Goal: Information Seeking & Learning: Learn about a topic

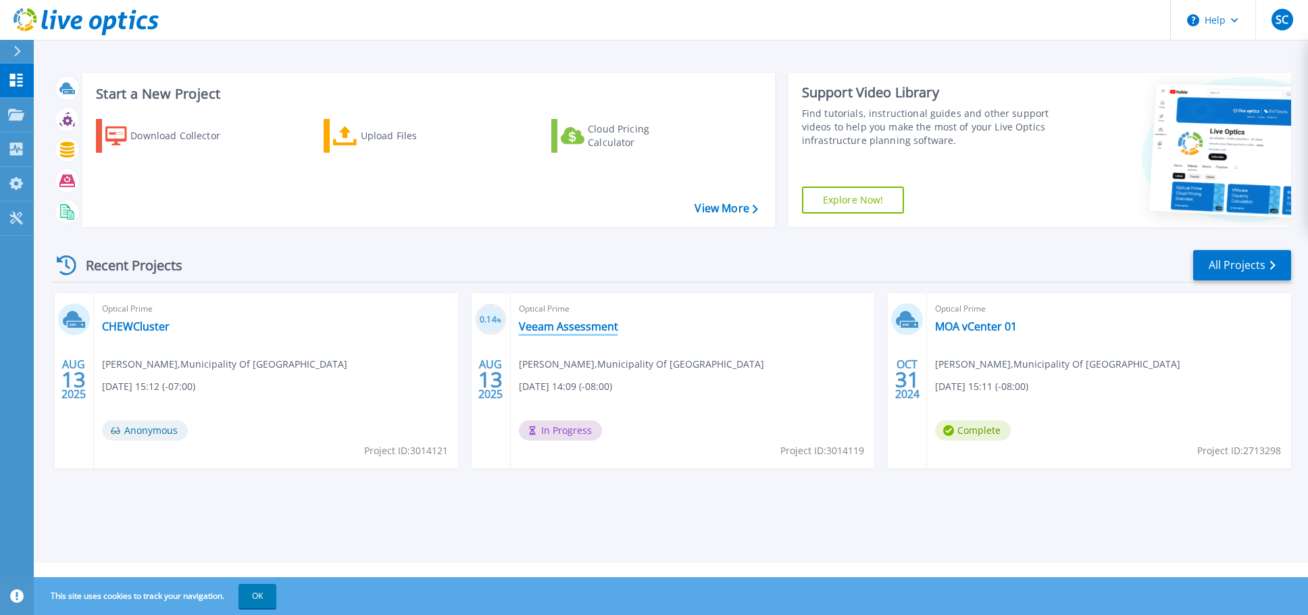
click at [554, 328] on link "Veeam Assessment" at bounding box center [568, 327] width 99 height 14
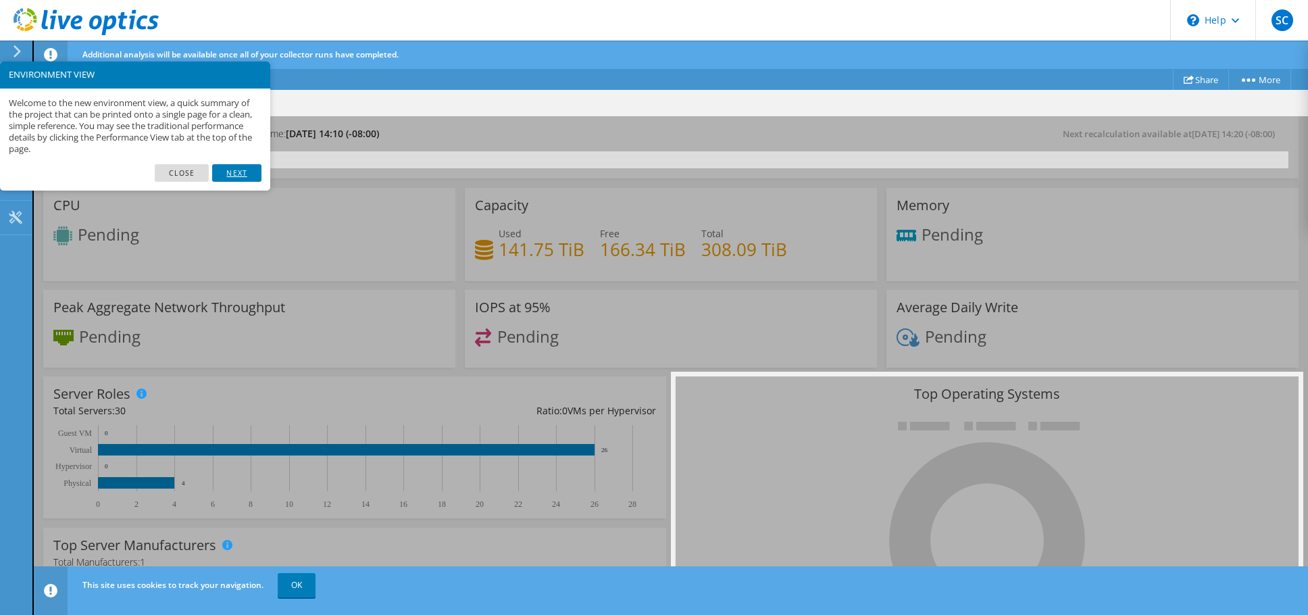
click at [232, 171] on link "Next" at bounding box center [236, 173] width 49 height 18
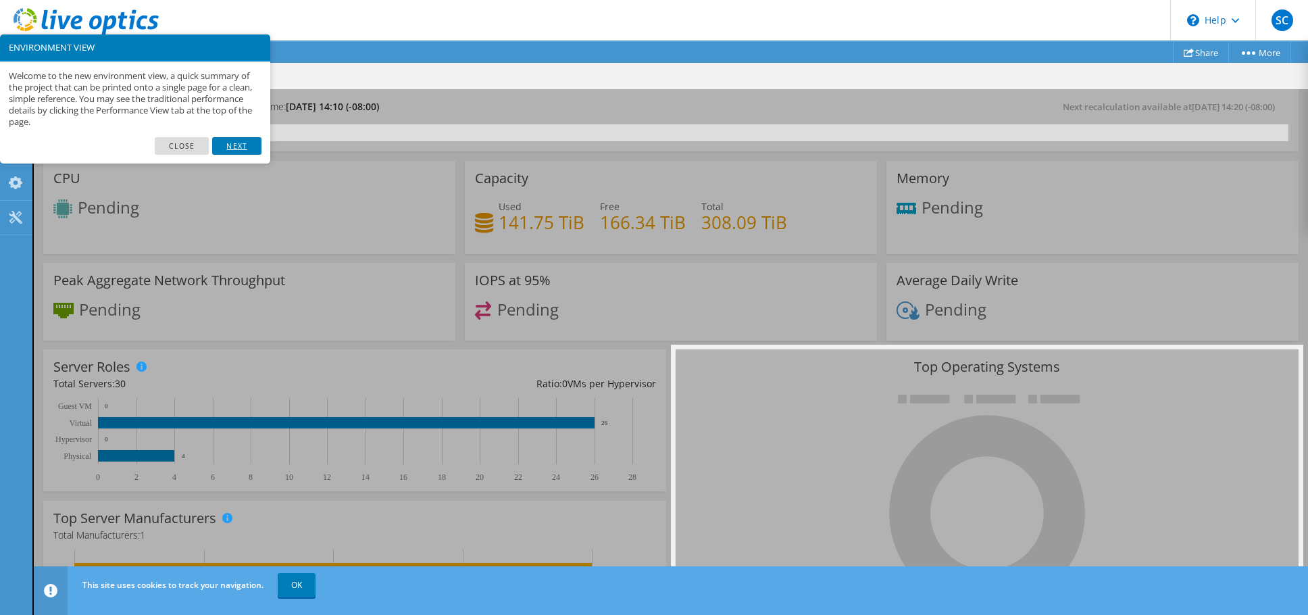
scroll to position [67, 0]
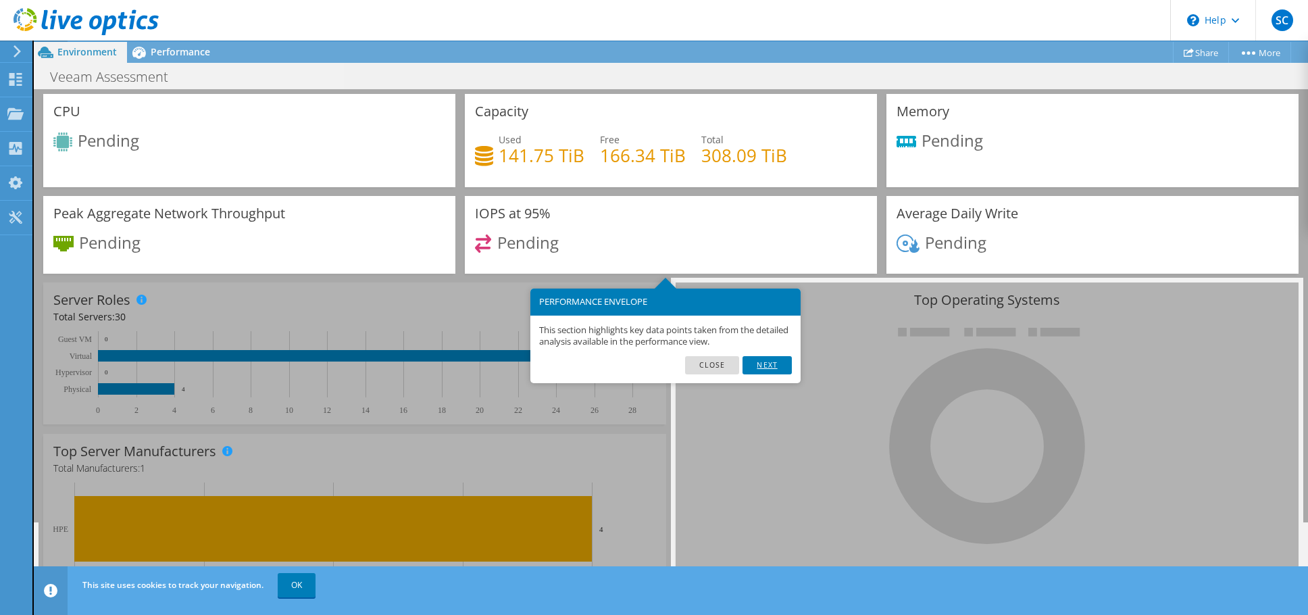
click at [761, 359] on link "Next" at bounding box center [767, 365] width 49 height 18
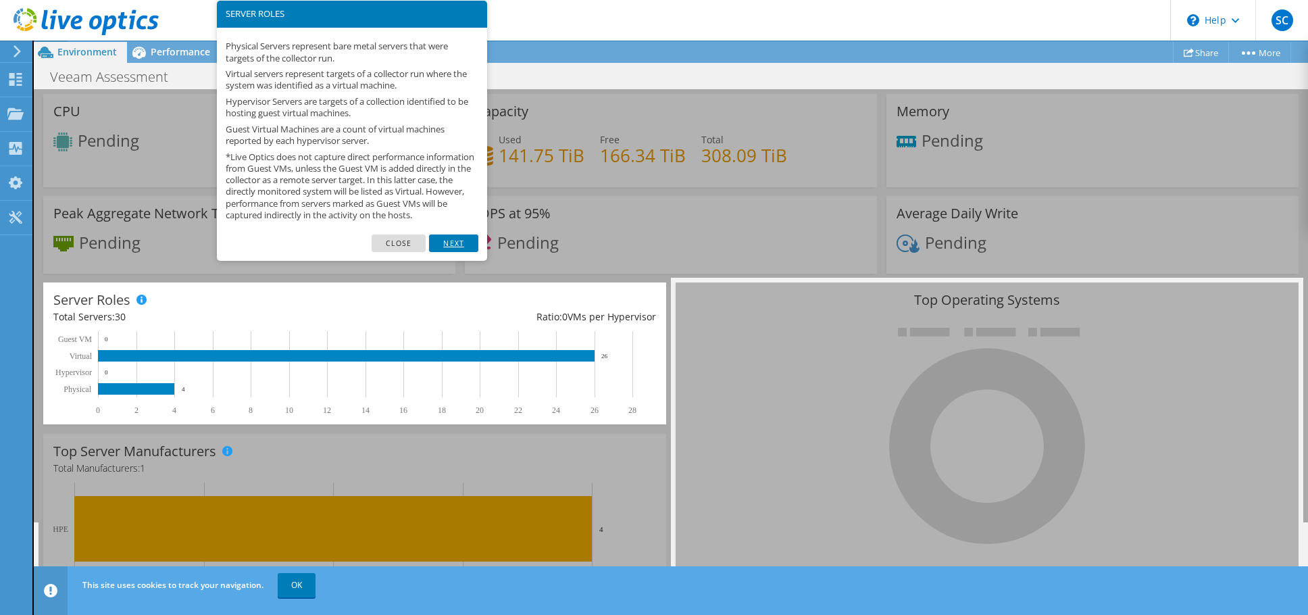
click at [451, 251] on link "Next" at bounding box center [453, 244] width 49 height 18
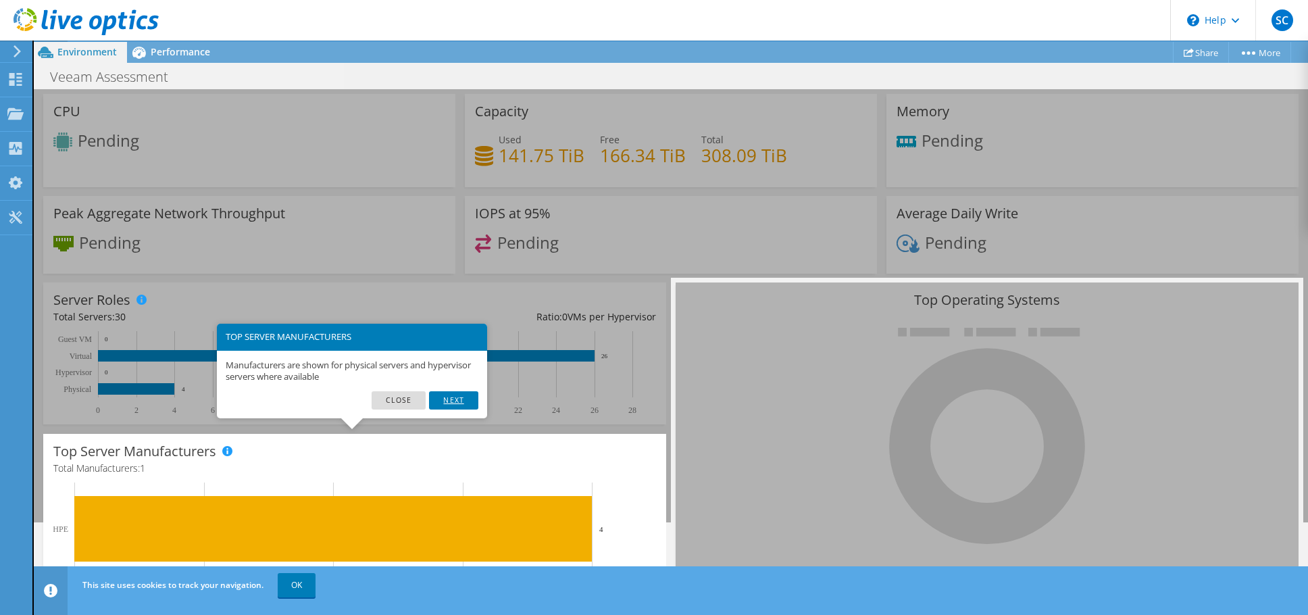
click at [449, 402] on link "Next" at bounding box center [453, 400] width 49 height 18
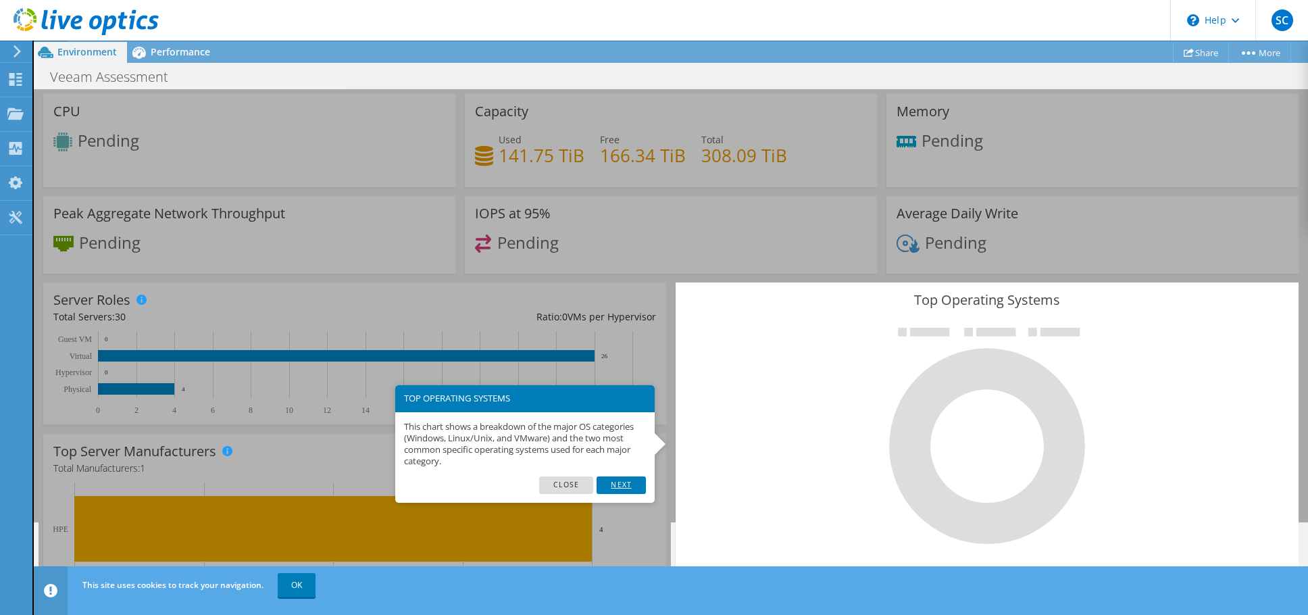
click at [629, 482] on link "Next" at bounding box center [621, 485] width 49 height 18
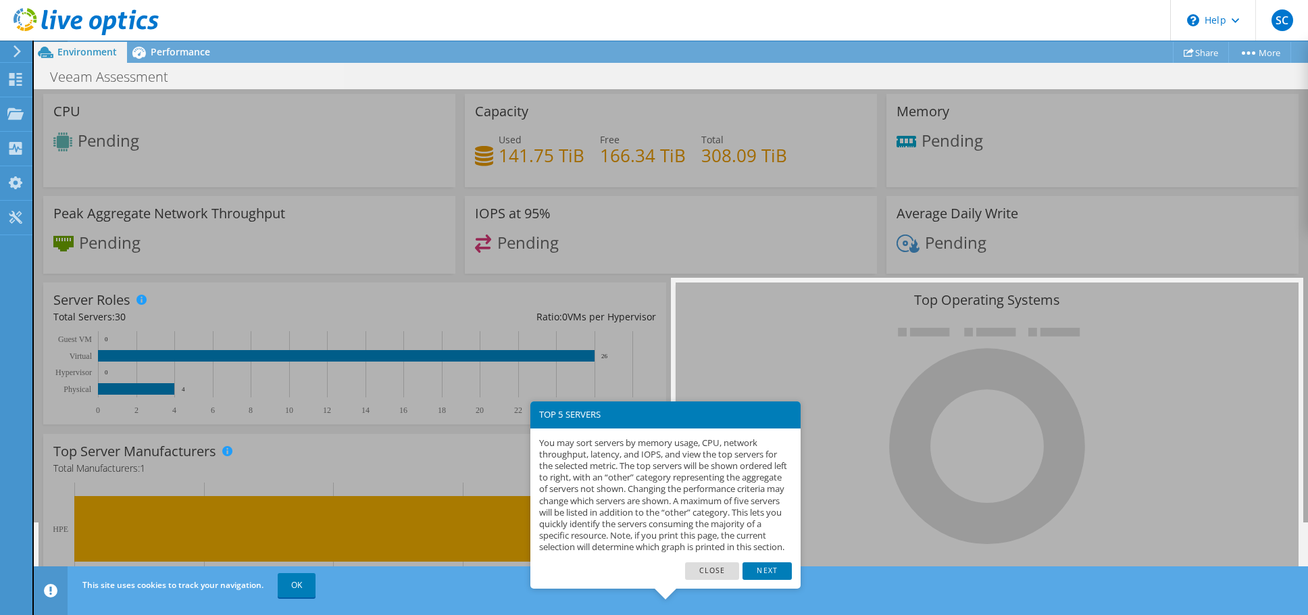
scroll to position [138, 0]
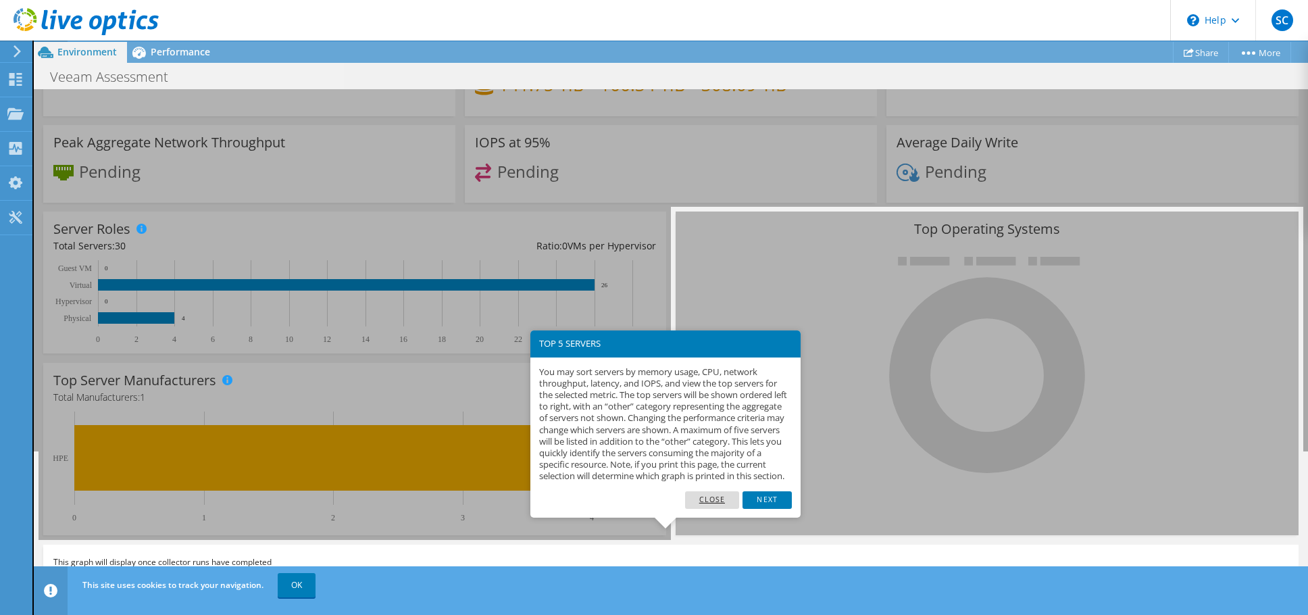
click at [711, 508] on link "Close" at bounding box center [712, 500] width 55 height 18
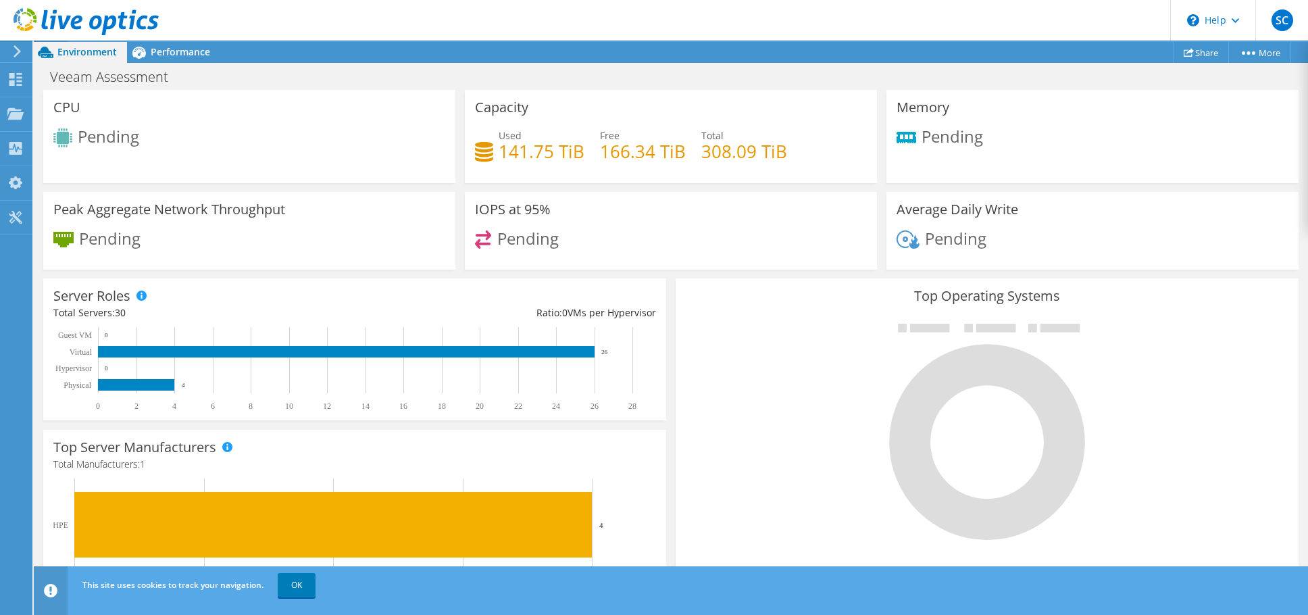
scroll to position [70, 0]
click at [175, 50] on span "Performance" at bounding box center [180, 51] width 59 height 13
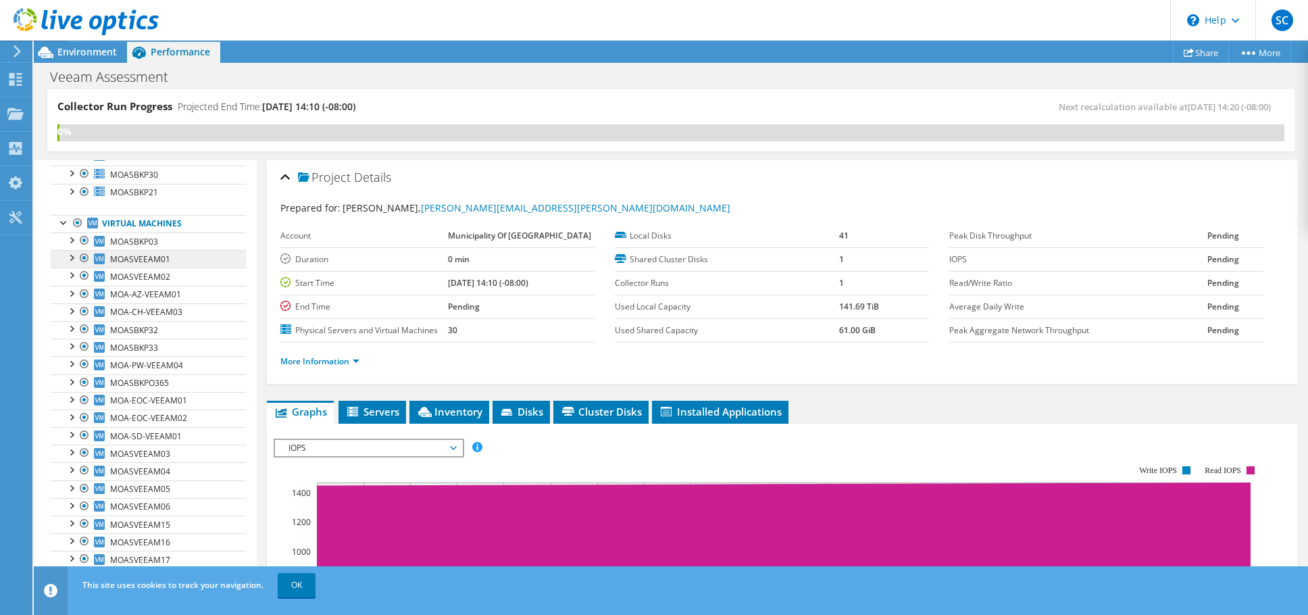
scroll to position [36, 0]
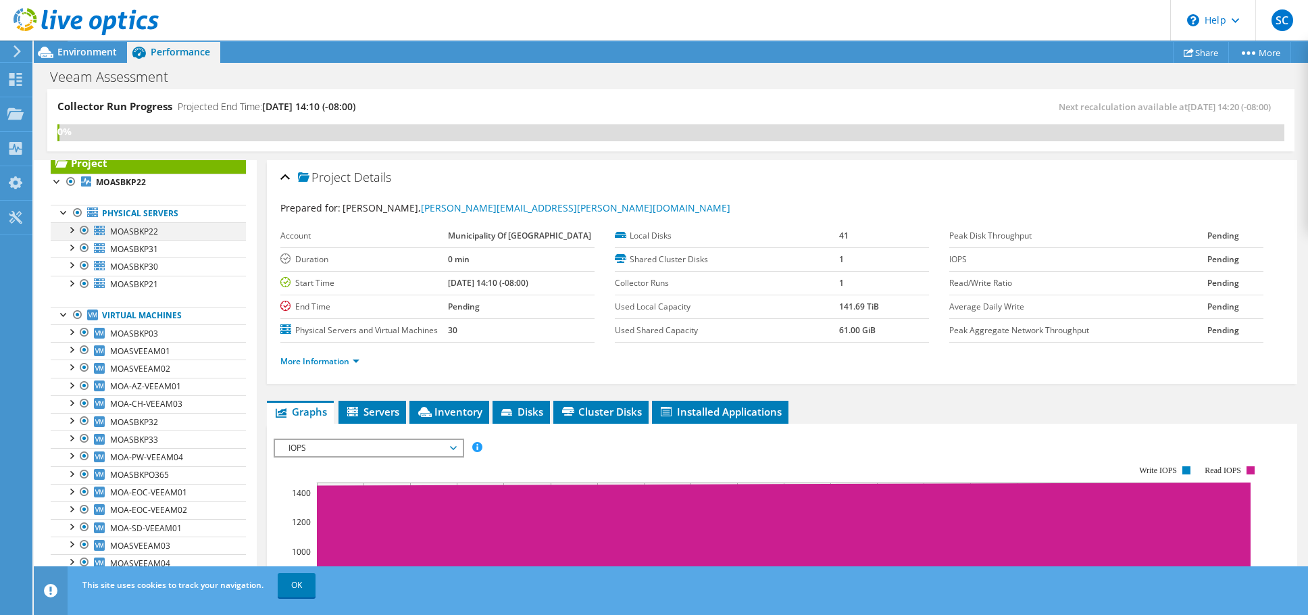
click at [71, 229] on div at bounding box center [71, 229] width 14 height 14
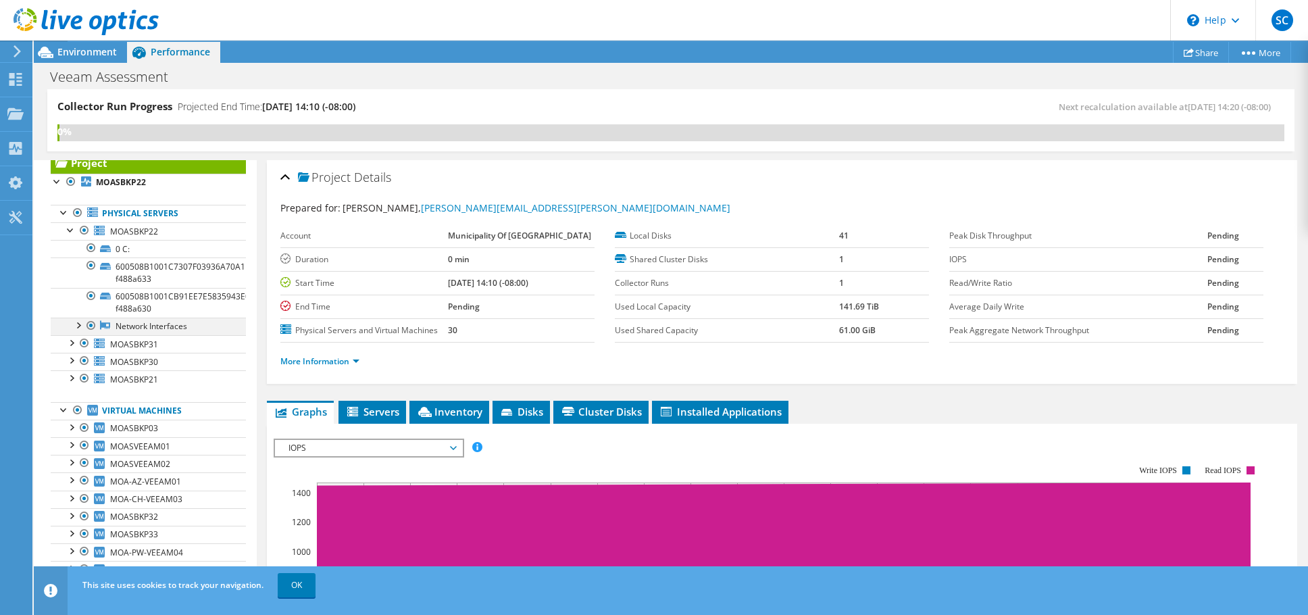
click at [80, 321] on div at bounding box center [78, 325] width 14 height 14
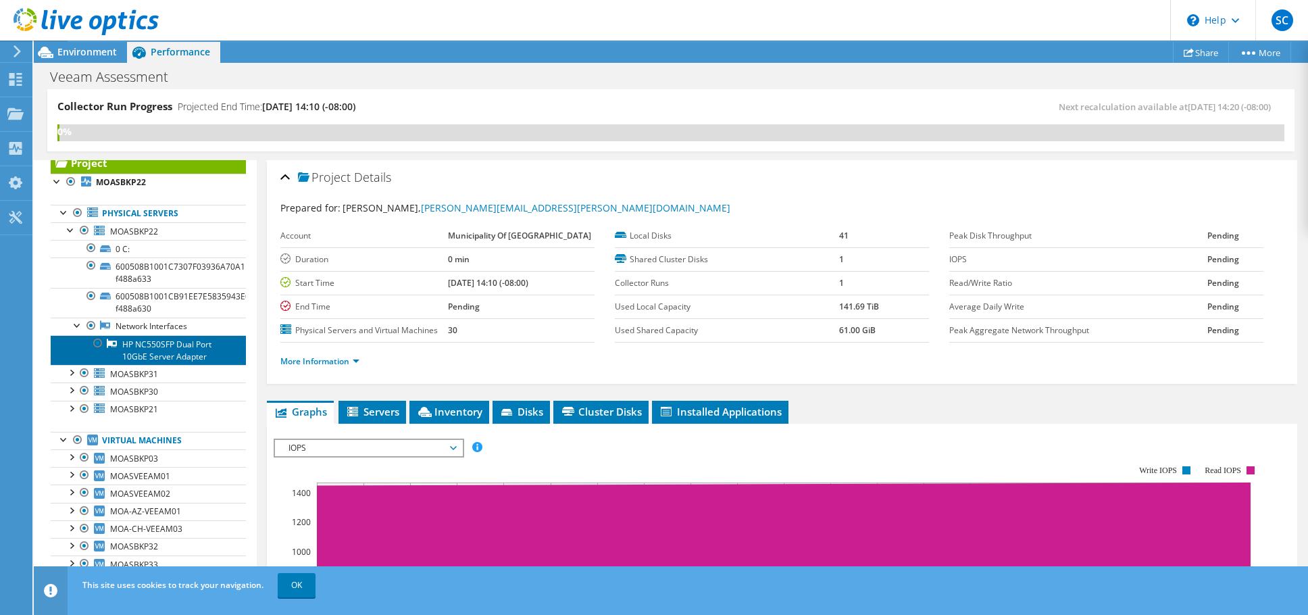
click at [157, 341] on link "HP NC550SFP Dual Port 10GbE Server Adapter" at bounding box center [148, 350] width 195 height 30
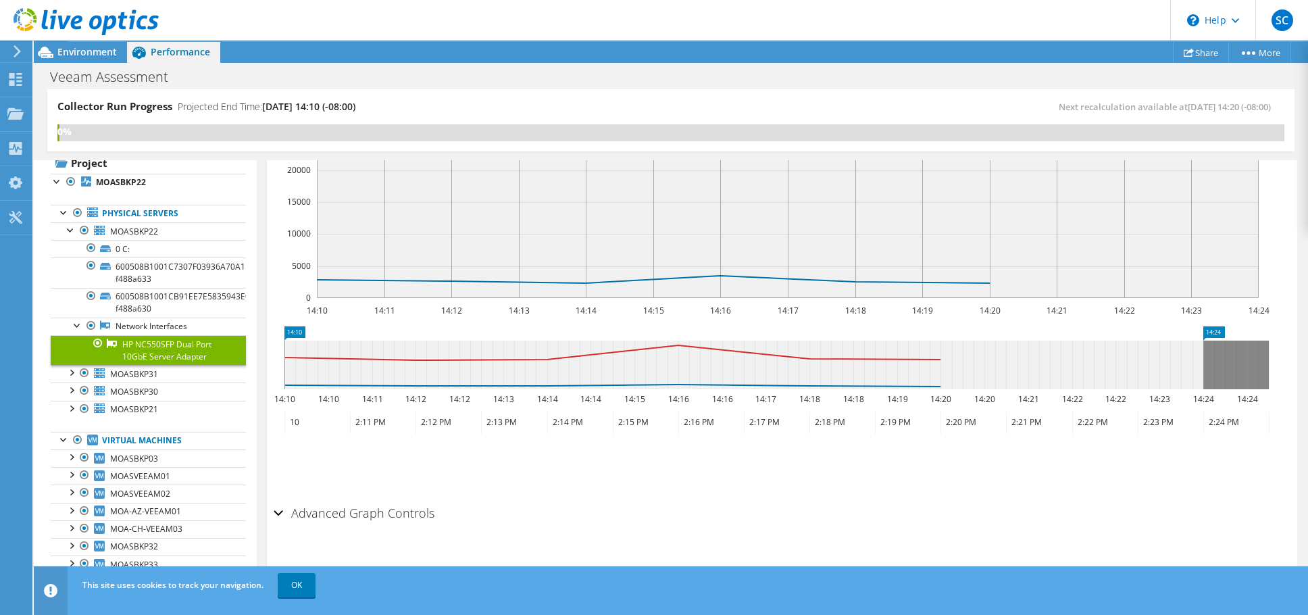
scroll to position [103, 0]
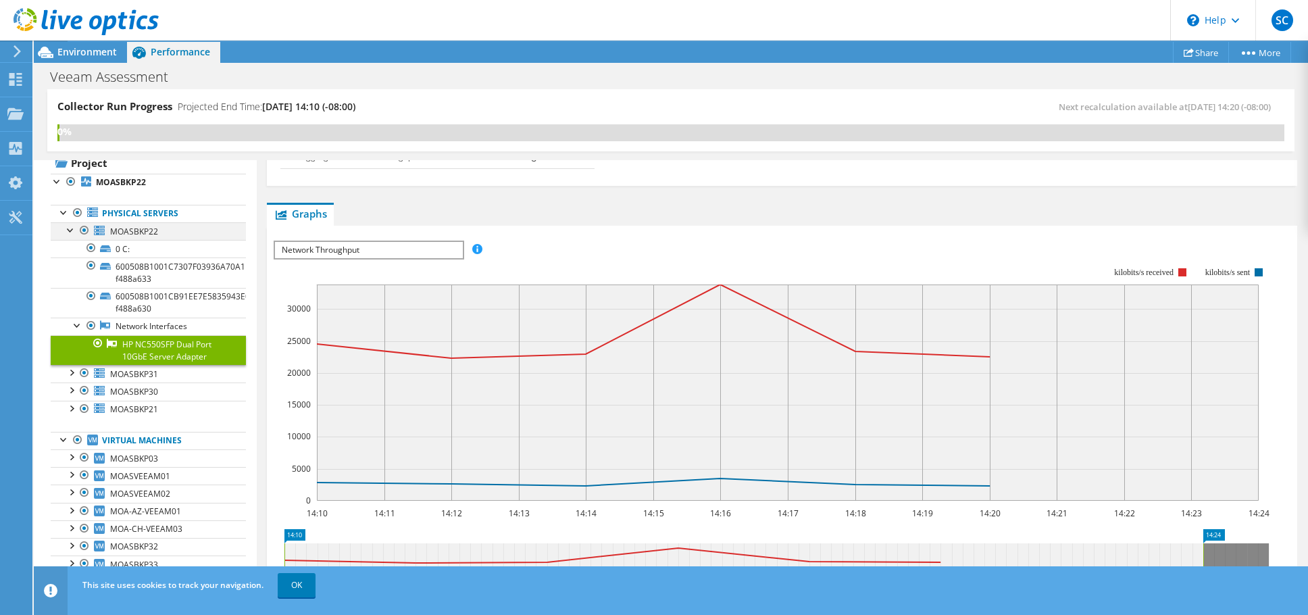
click at [70, 232] on div at bounding box center [71, 229] width 14 height 14
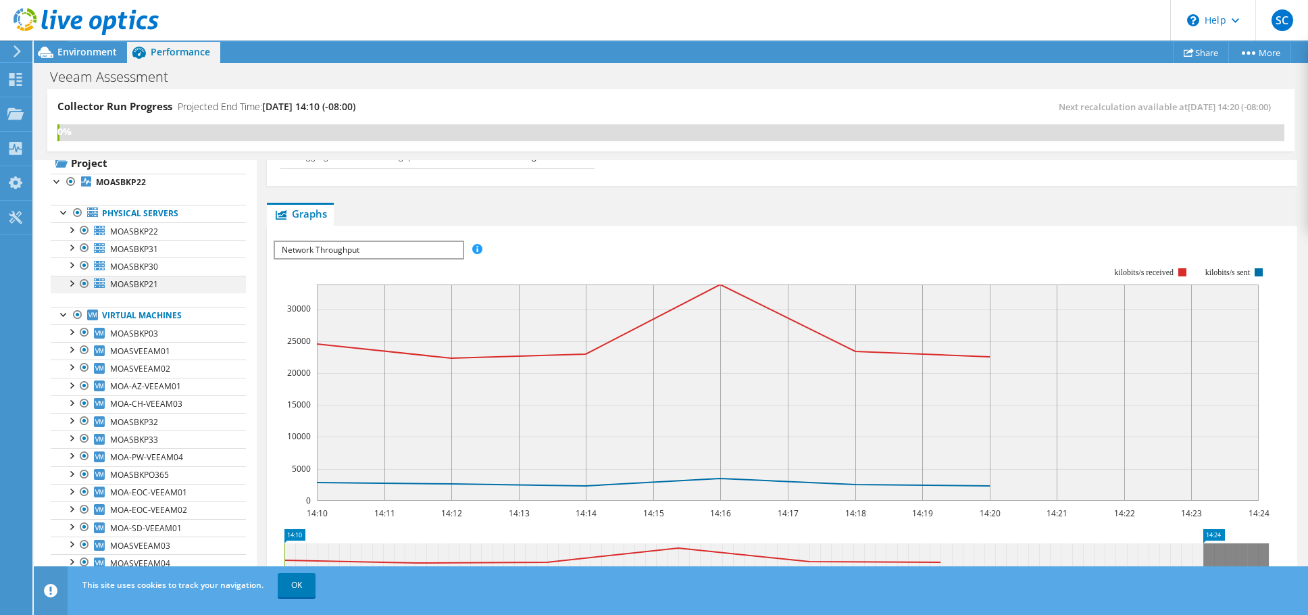
click at [70, 283] on div at bounding box center [71, 283] width 14 height 14
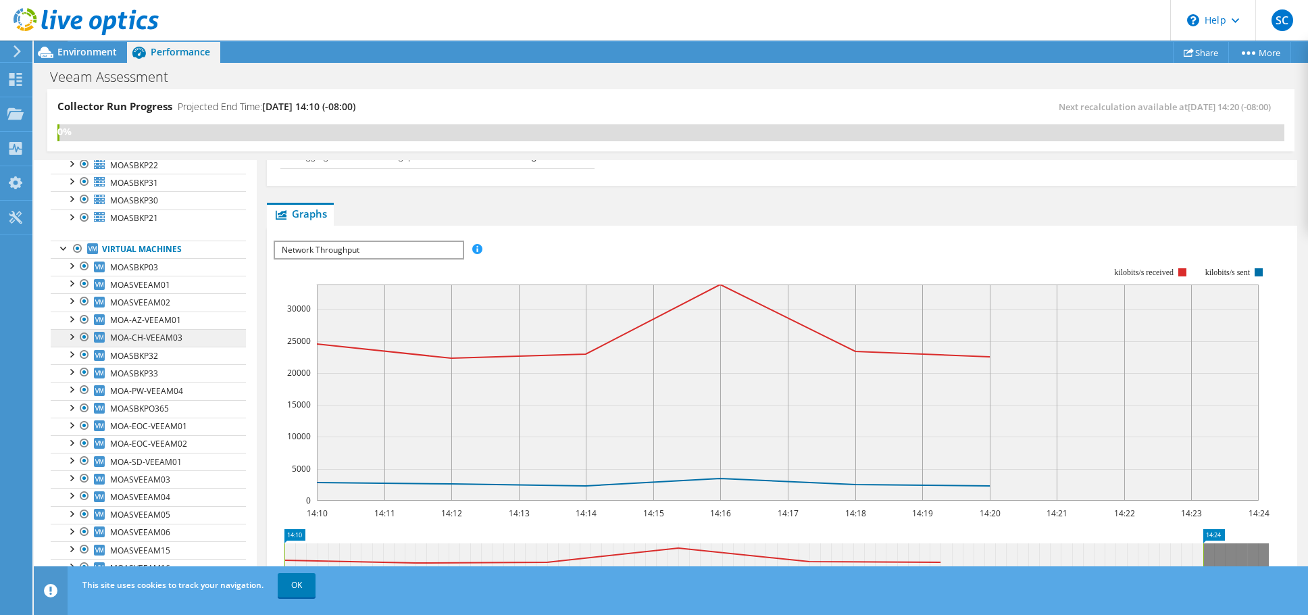
scroll to position [104, 0]
click at [71, 278] on div at bounding box center [71, 281] width 14 height 14
click at [76, 316] on div at bounding box center [78, 317] width 14 height 14
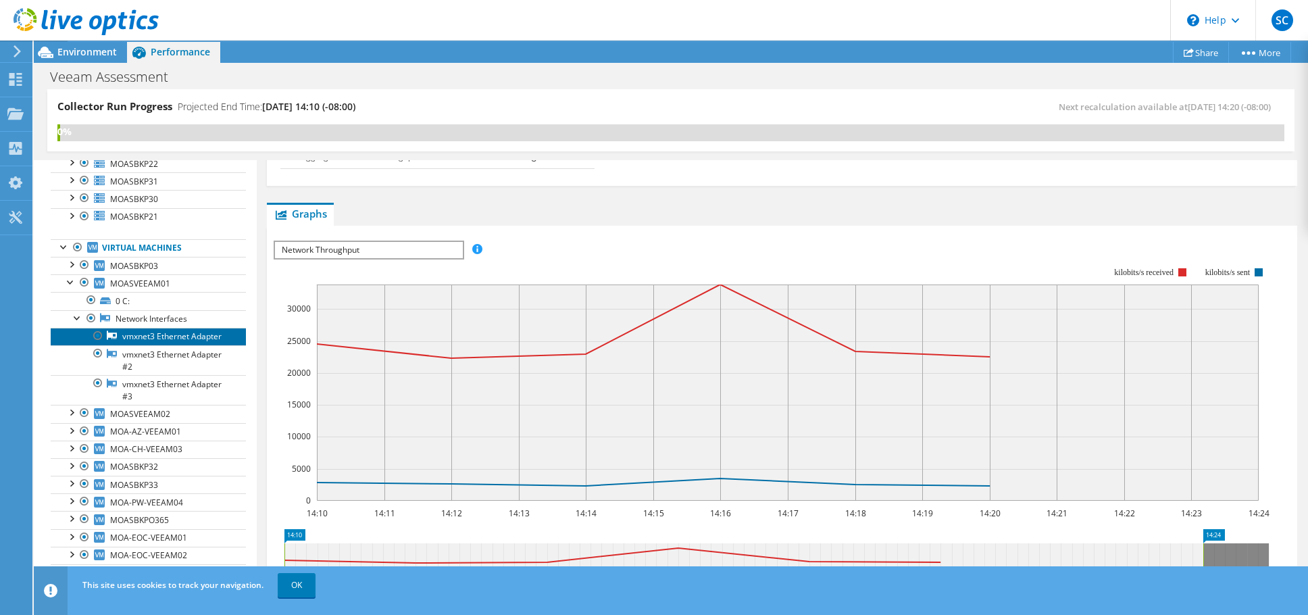
click at [149, 336] on link "vmxnet3 Ethernet Adapter" at bounding box center [148, 337] width 195 height 18
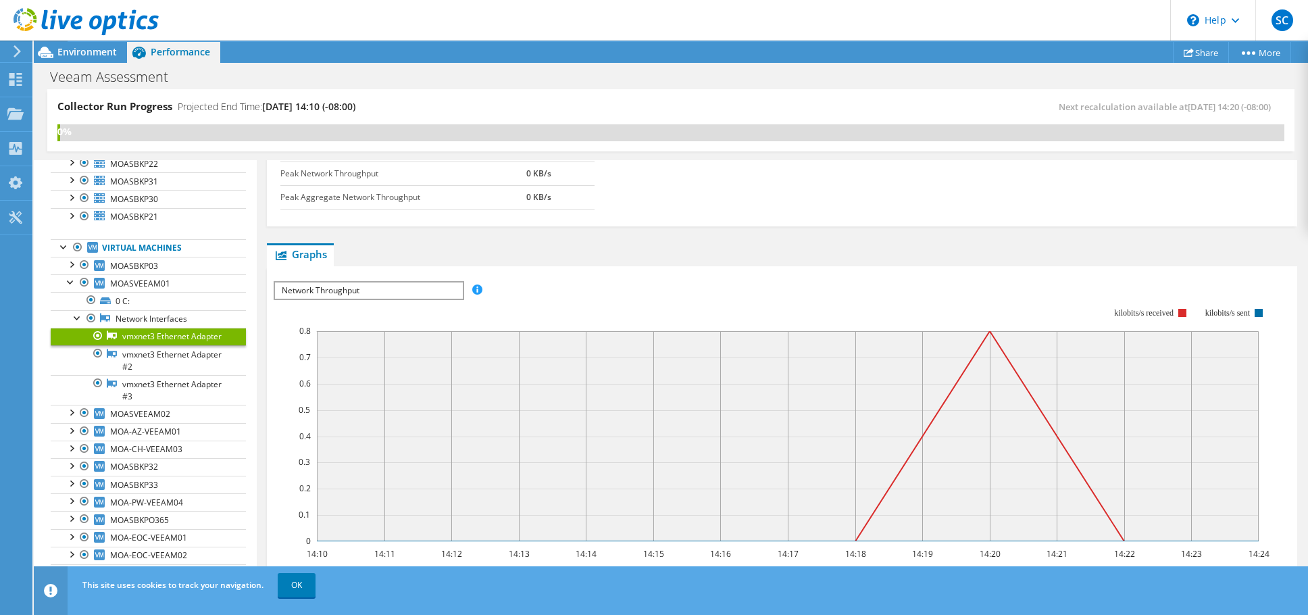
scroll to position [0, 0]
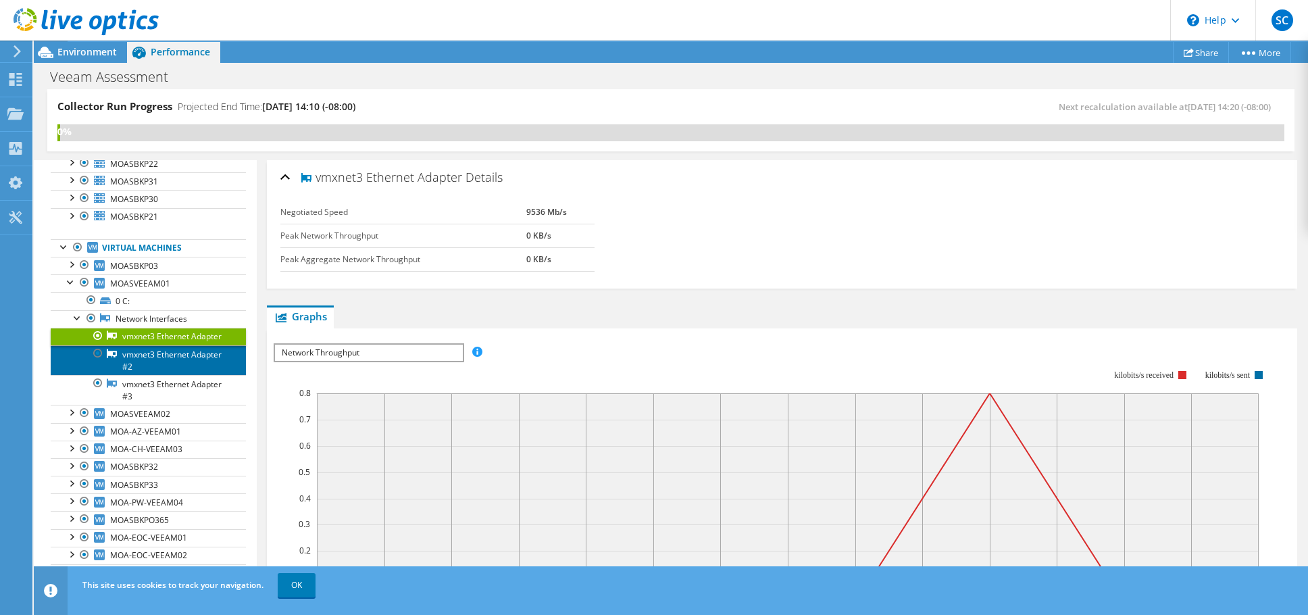
click at [154, 363] on link "vmxnet3 Ethernet Adapter #2" at bounding box center [148, 360] width 195 height 30
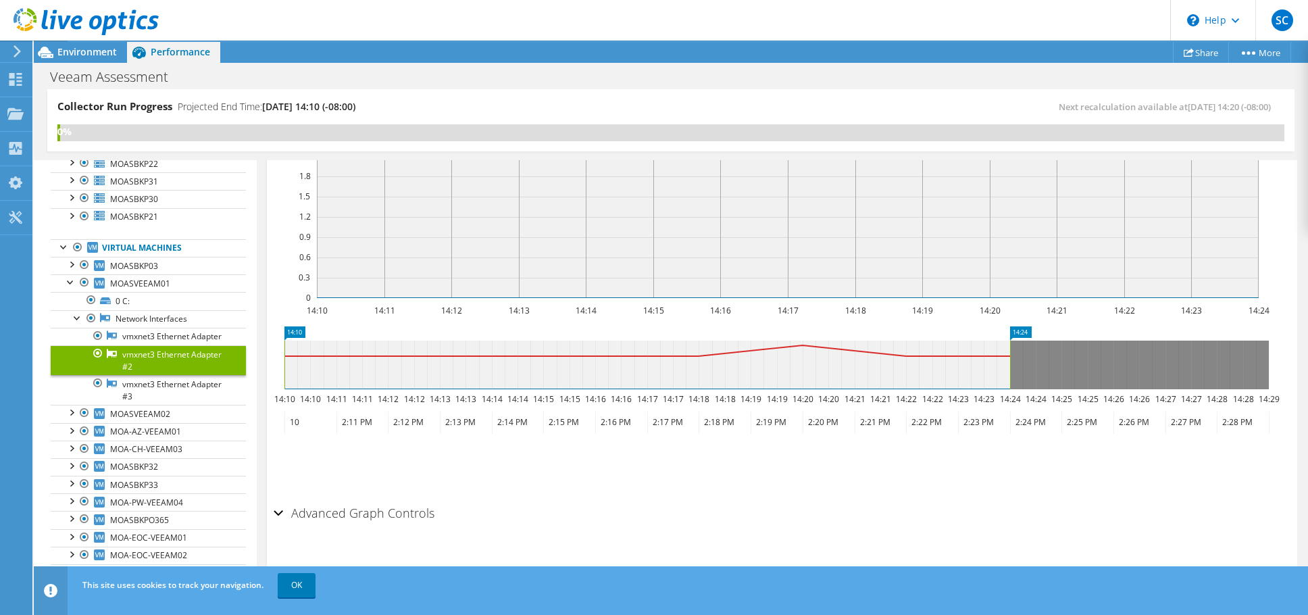
scroll to position [35, 0]
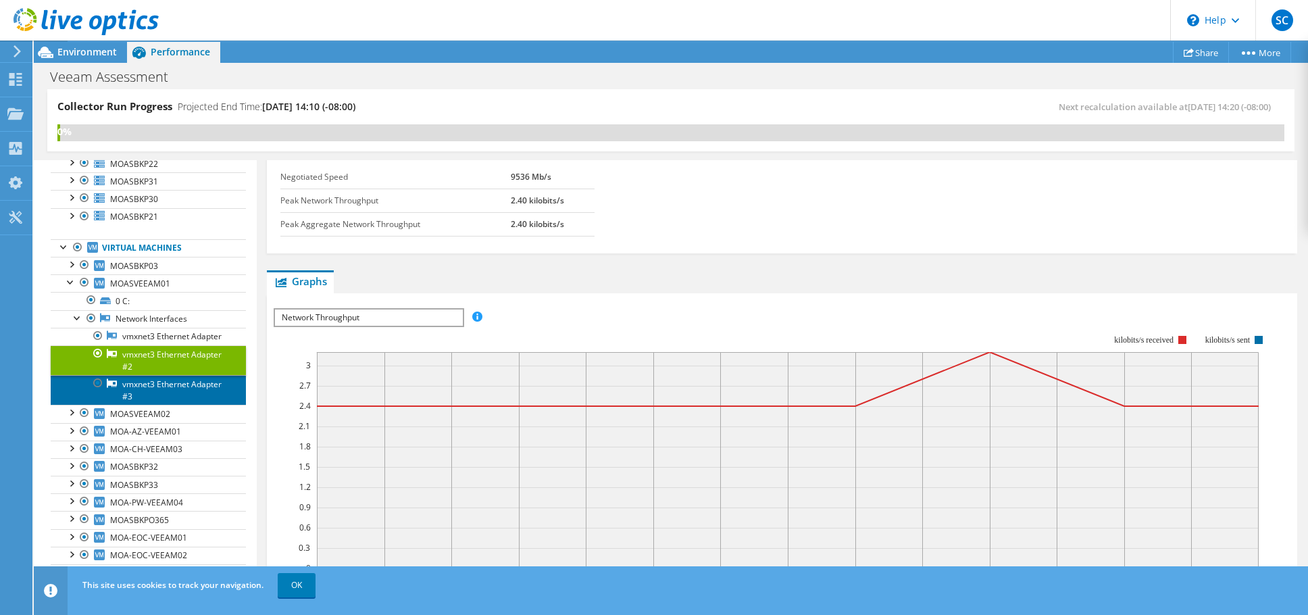
click at [149, 391] on link "vmxnet3 Ethernet Adapter #3" at bounding box center [148, 390] width 195 height 30
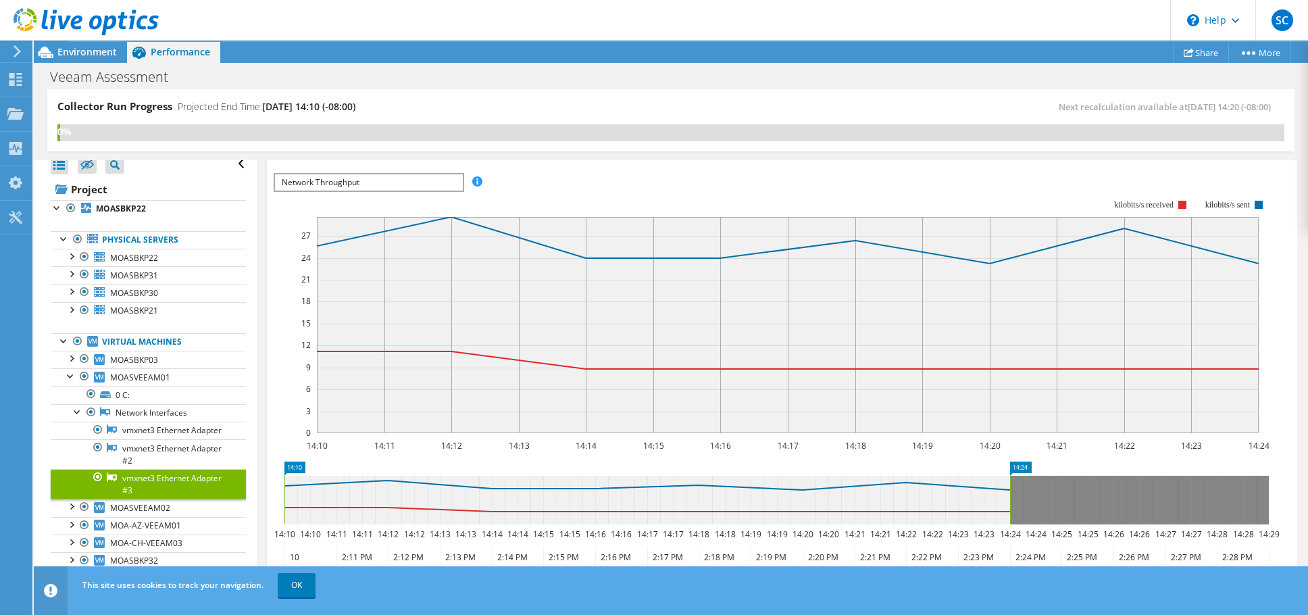
scroll to position [0, 0]
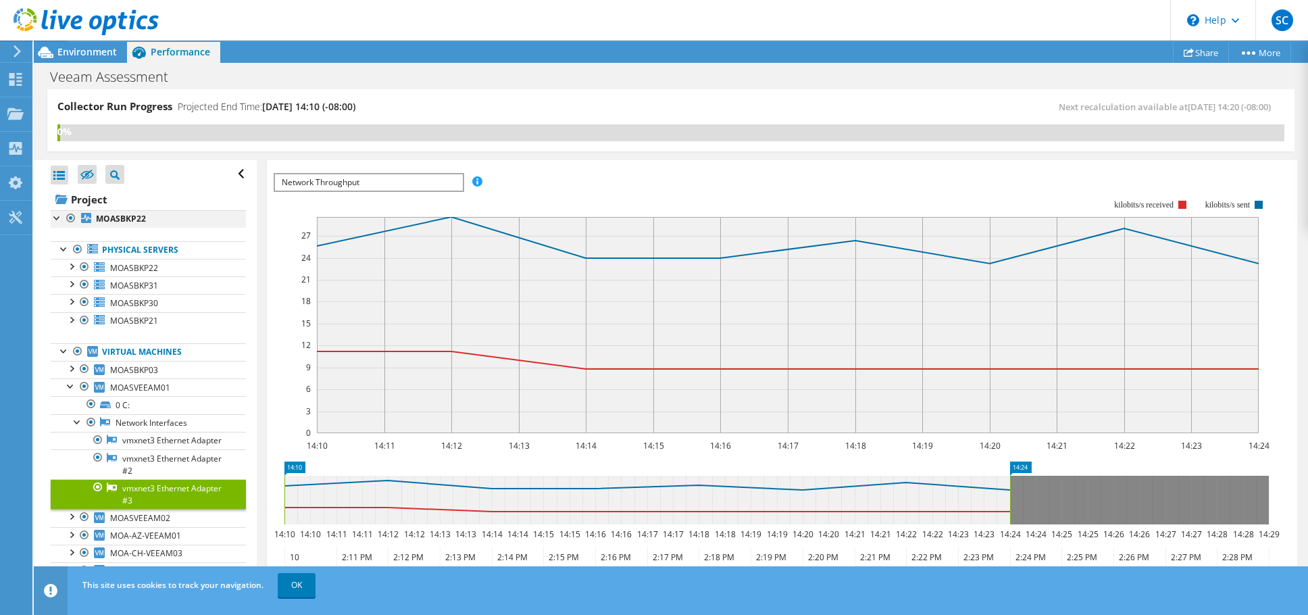
click at [57, 217] on div at bounding box center [58, 217] width 14 height 14
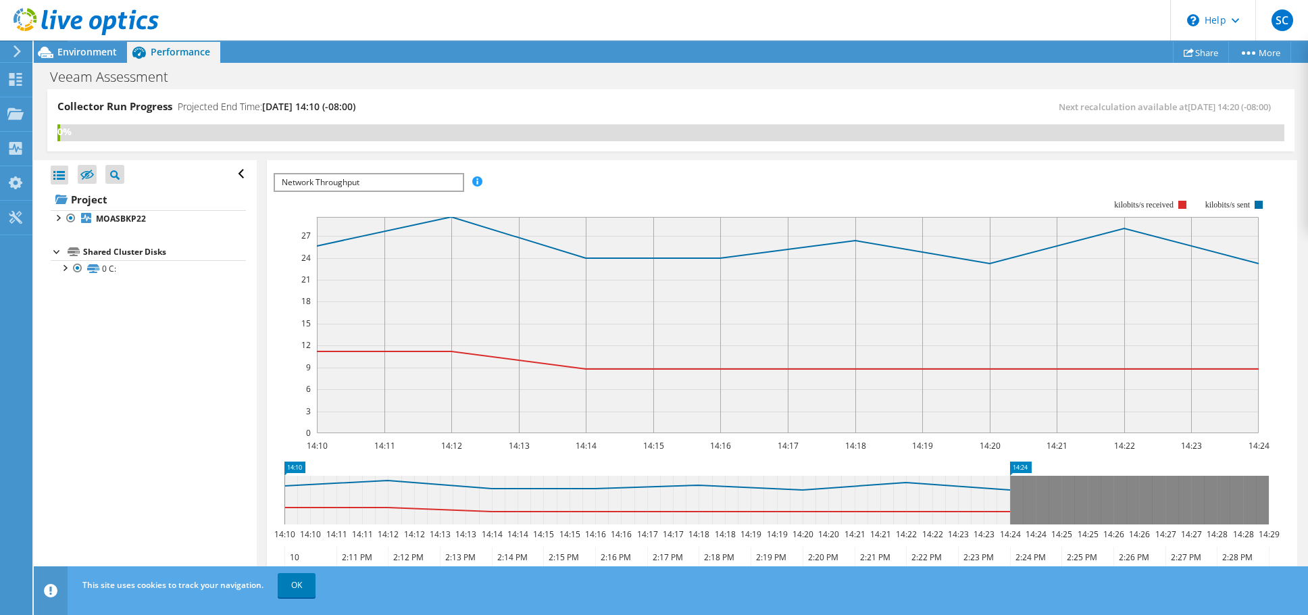
click at [229, 172] on div "Open All Close All Hide Excluded Nodes Project Tree Filter" at bounding box center [148, 174] width 195 height 28
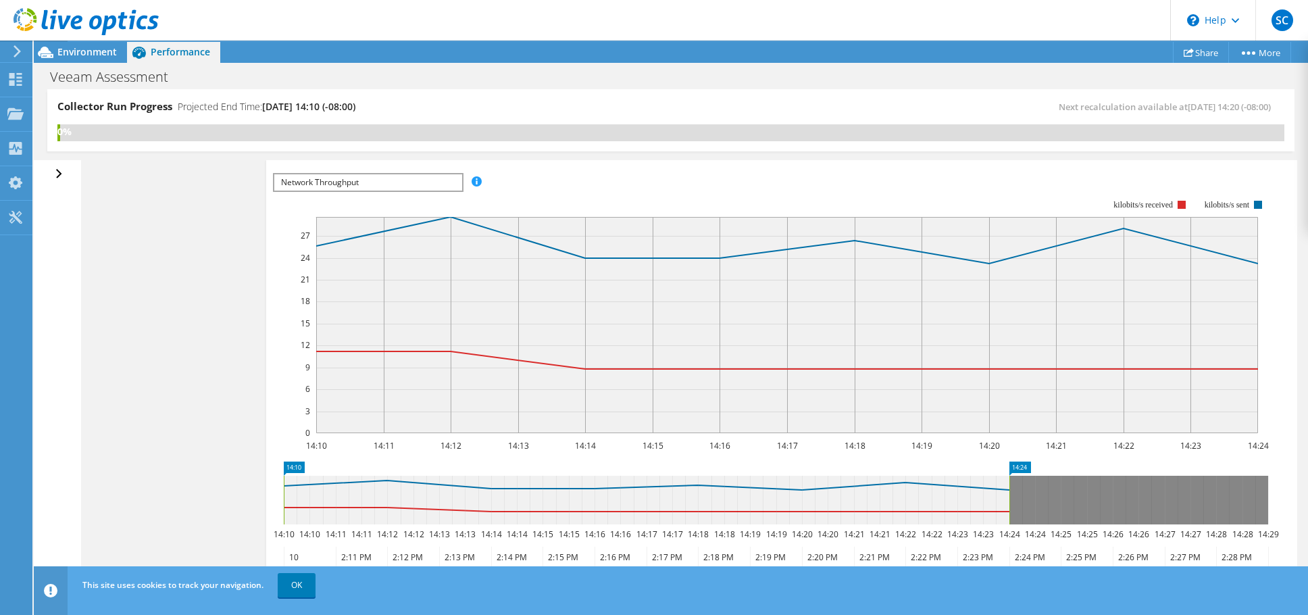
click at [56, 172] on div "Open All Close All Hide Excluded Nodes Project Tree Filter" at bounding box center [61, 174] width 20 height 28
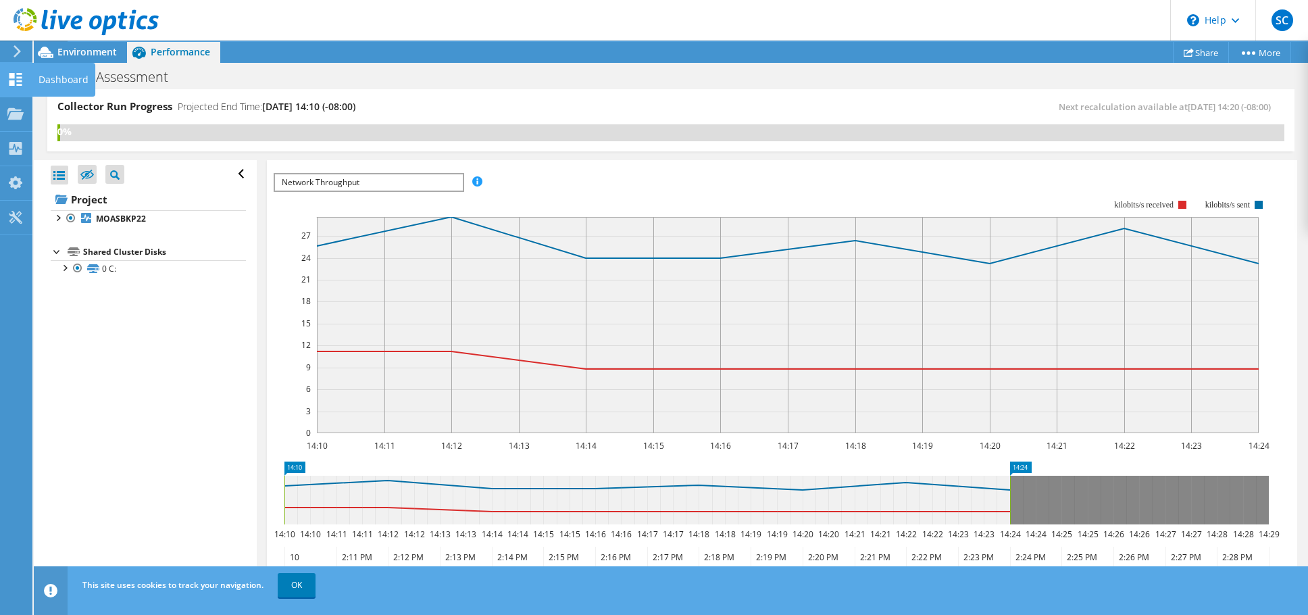
click at [11, 78] on icon at bounding box center [15, 79] width 16 height 13
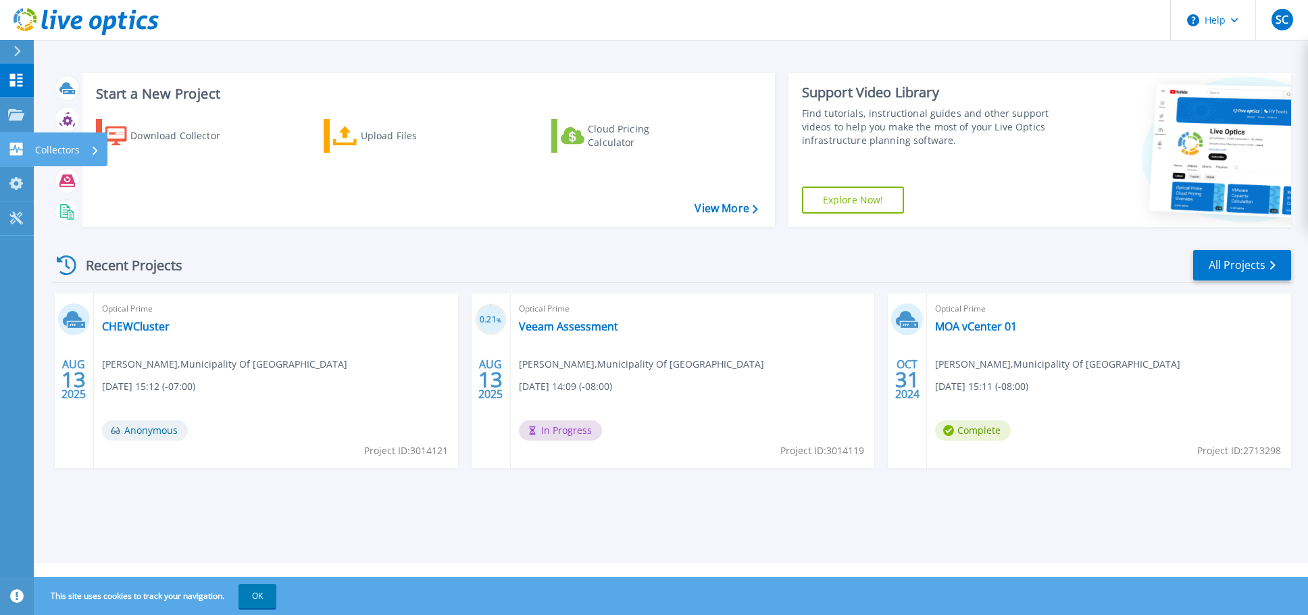
click at [16, 153] on icon at bounding box center [16, 149] width 13 height 13
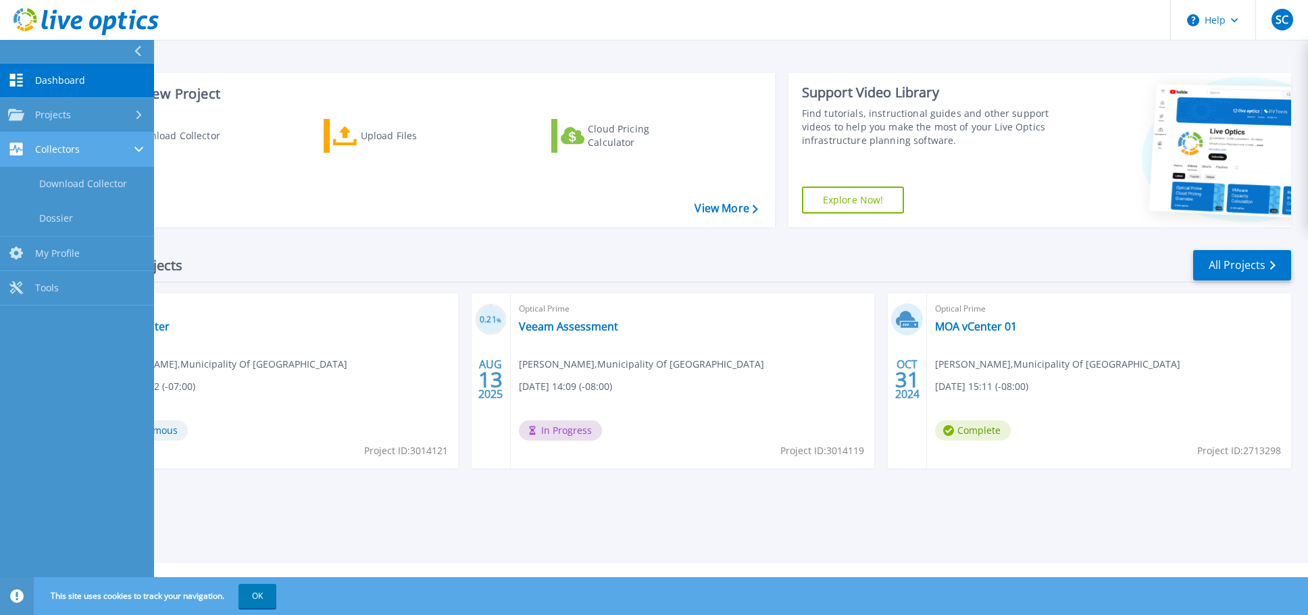
click at [16, 151] on icon at bounding box center [16, 149] width 16 height 13
click at [9, 107] on link "Projects Projects" at bounding box center [77, 115] width 154 height 34
click at [41, 77] on span "Dashboard" at bounding box center [60, 80] width 50 height 12
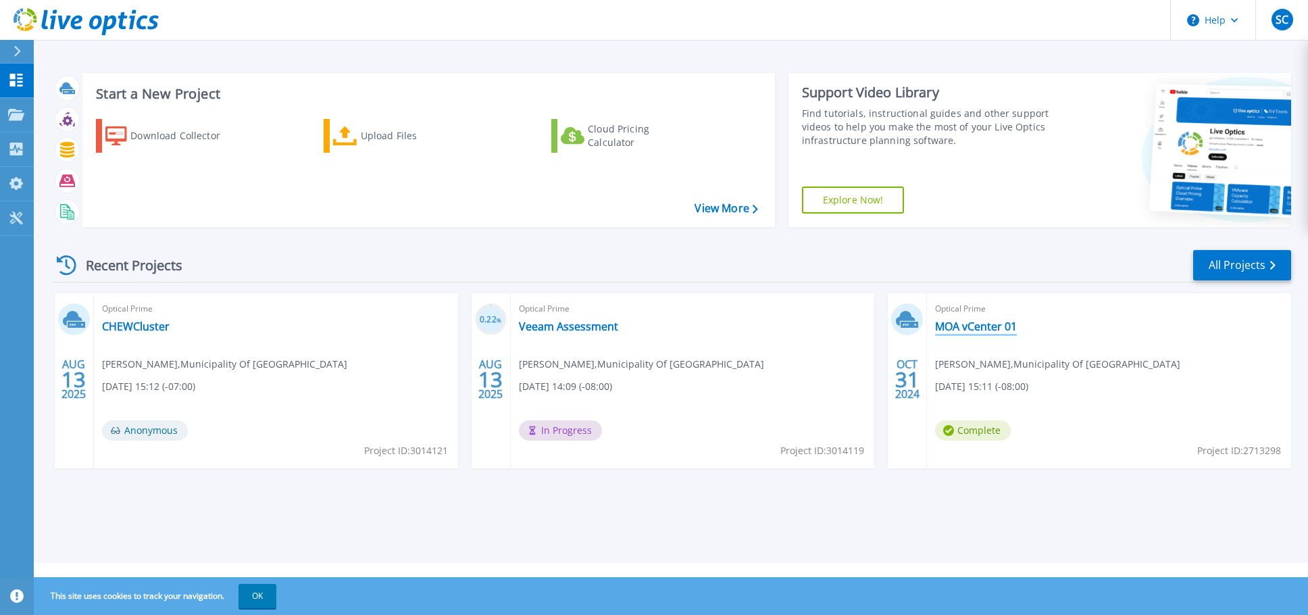
click at [983, 326] on link "MOA vCenter 01" at bounding box center [976, 327] width 82 height 14
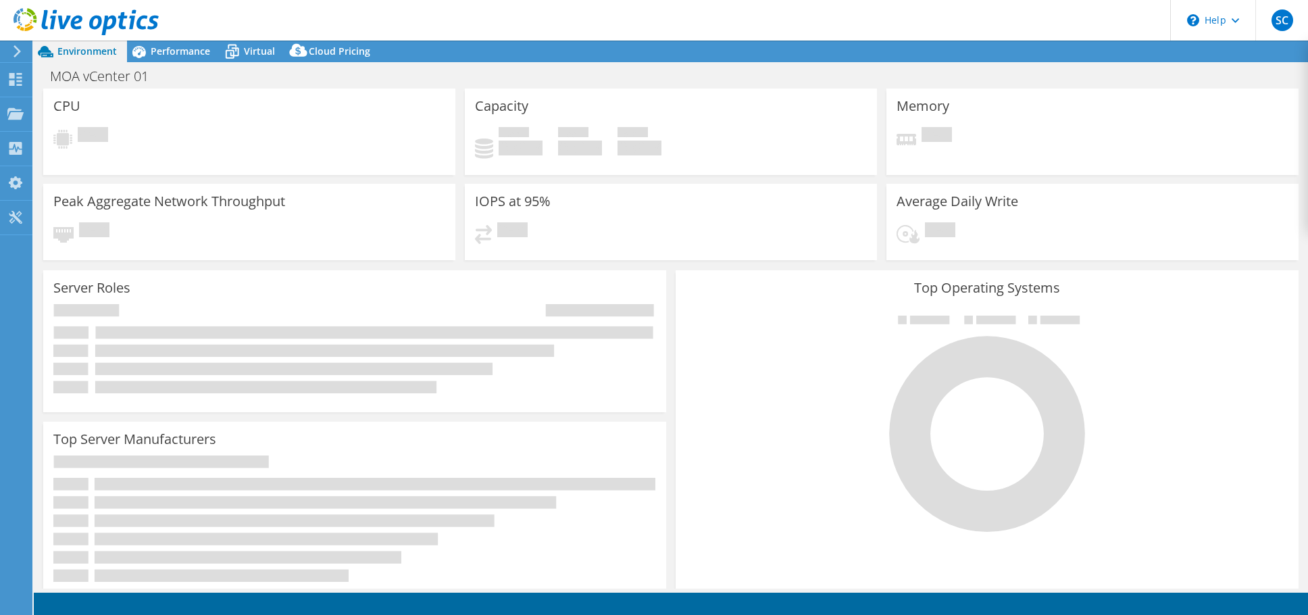
select select "USWest"
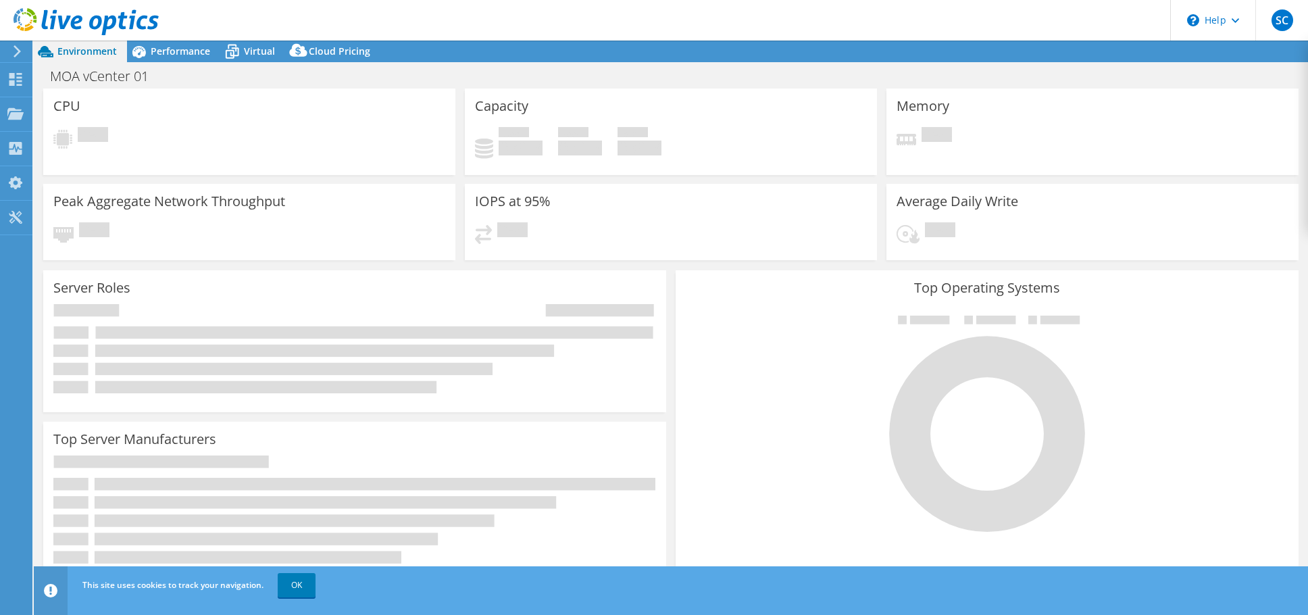
select select "USWest"
select select "USD"
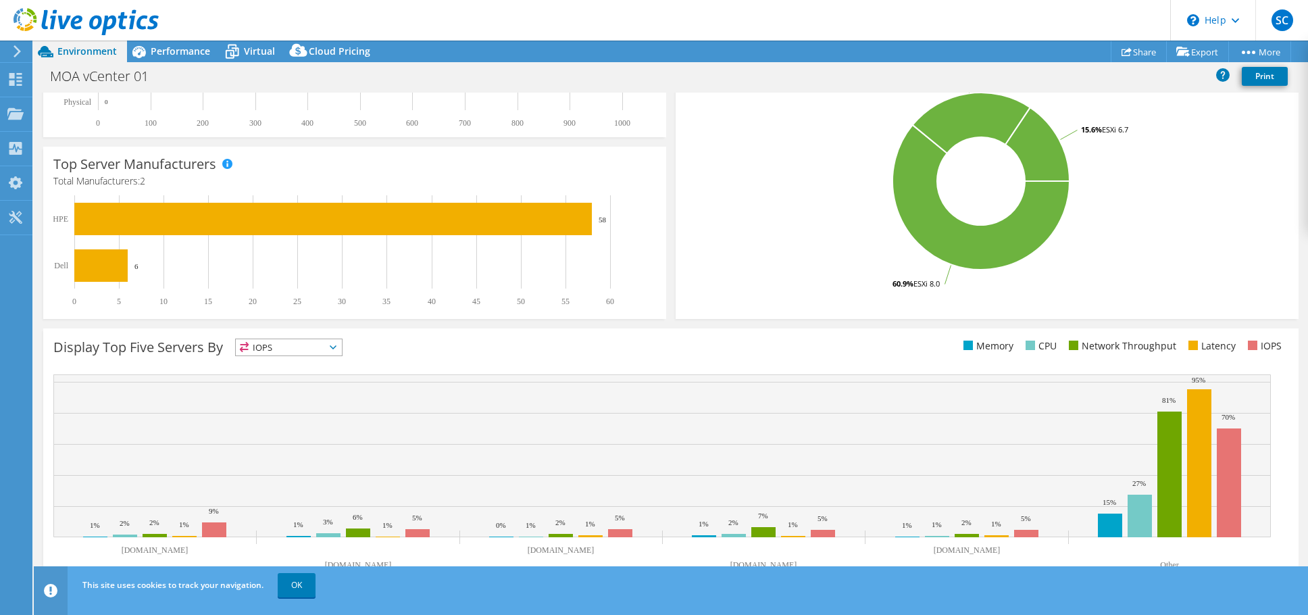
scroll to position [287, 0]
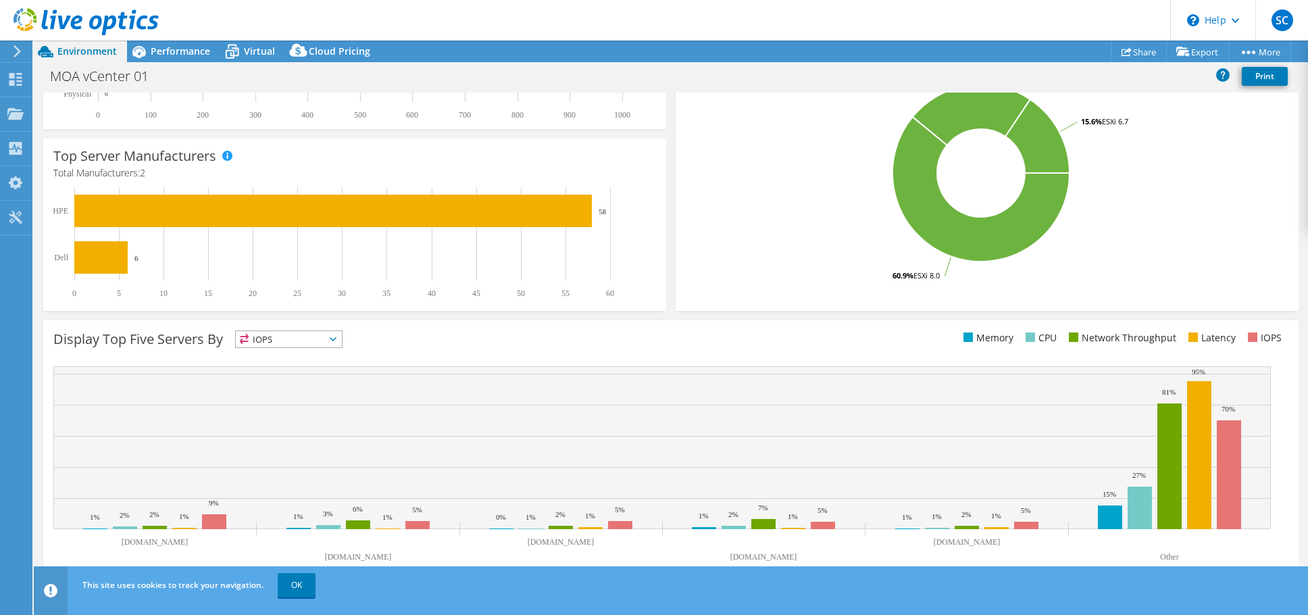
click at [337, 339] on icon at bounding box center [333, 339] width 7 height 4
click at [295, 375] on li "Memory" at bounding box center [289, 375] width 106 height 19
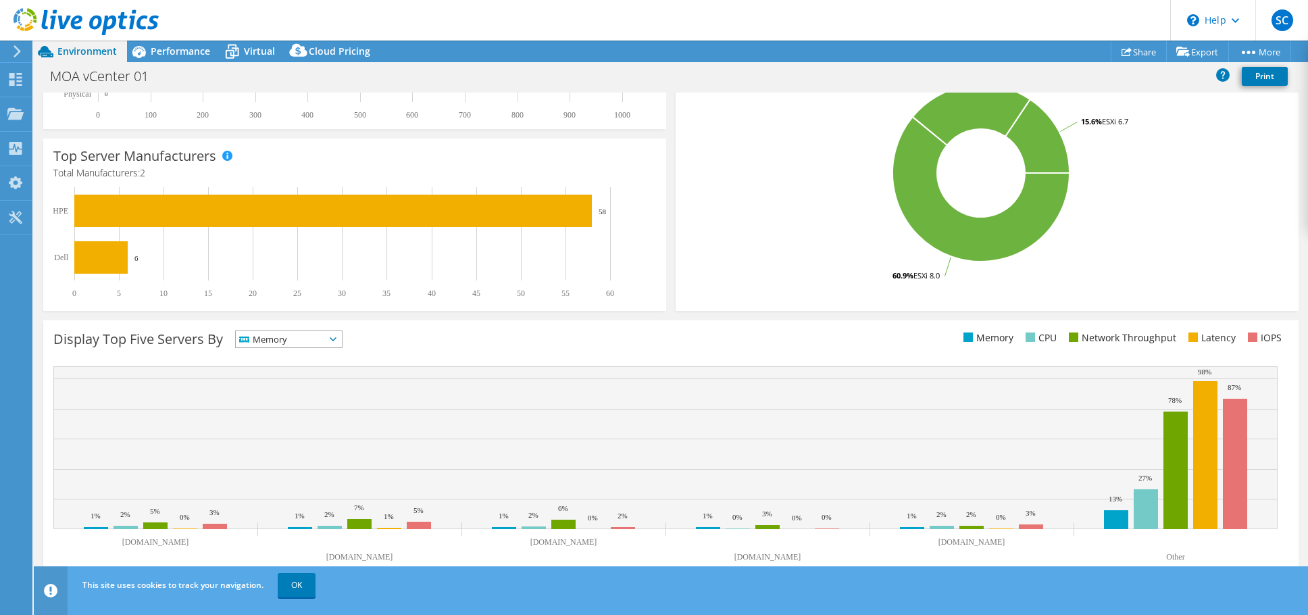
click at [337, 337] on icon at bounding box center [333, 339] width 7 height 4
click at [278, 391] on li "CPU" at bounding box center [289, 394] width 106 height 19
click at [337, 337] on icon at bounding box center [333, 339] width 7 height 4
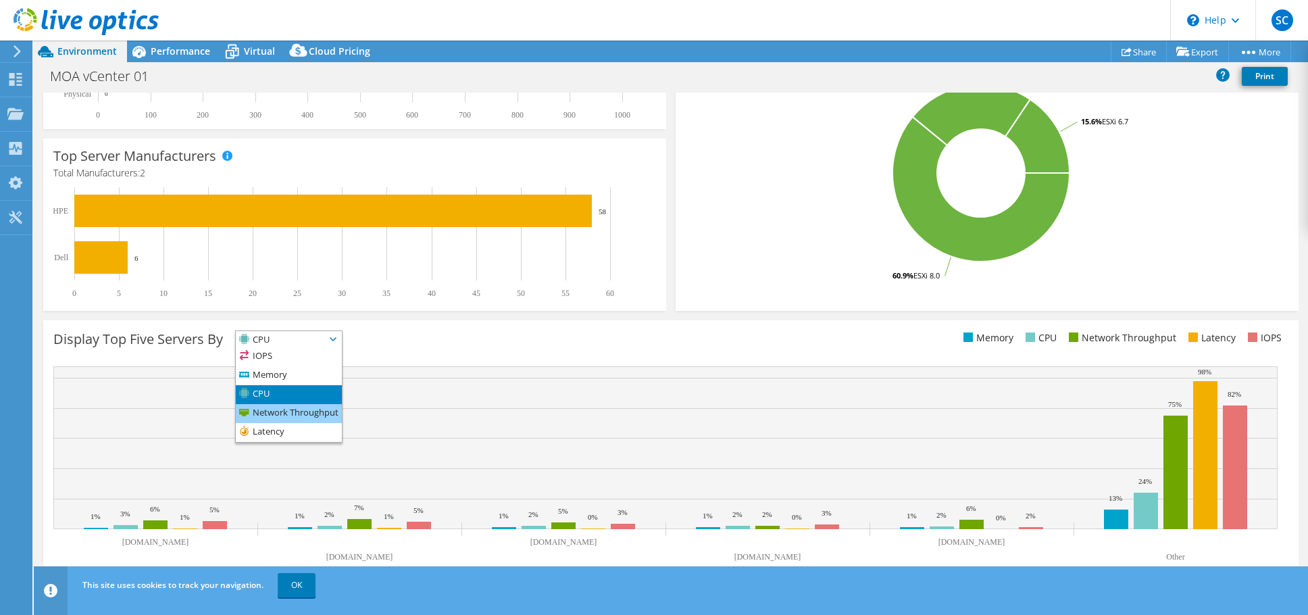
click at [273, 407] on li "Network Throughput" at bounding box center [289, 413] width 106 height 19
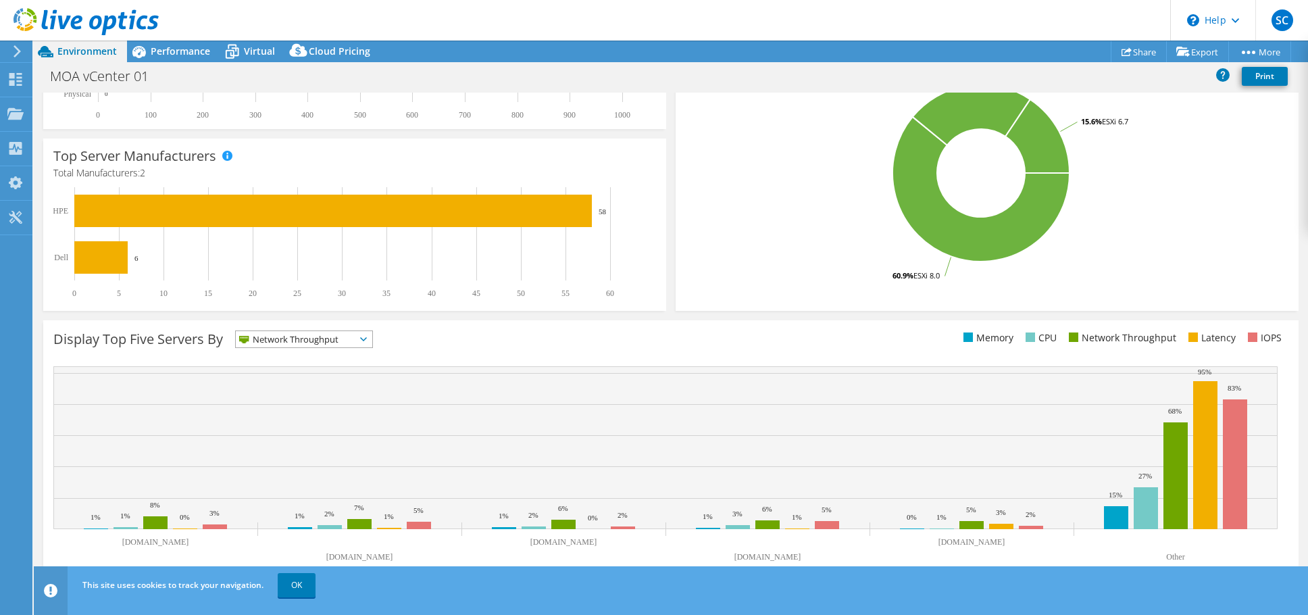
click at [370, 337] on span "Network Throughput" at bounding box center [304, 339] width 137 height 16
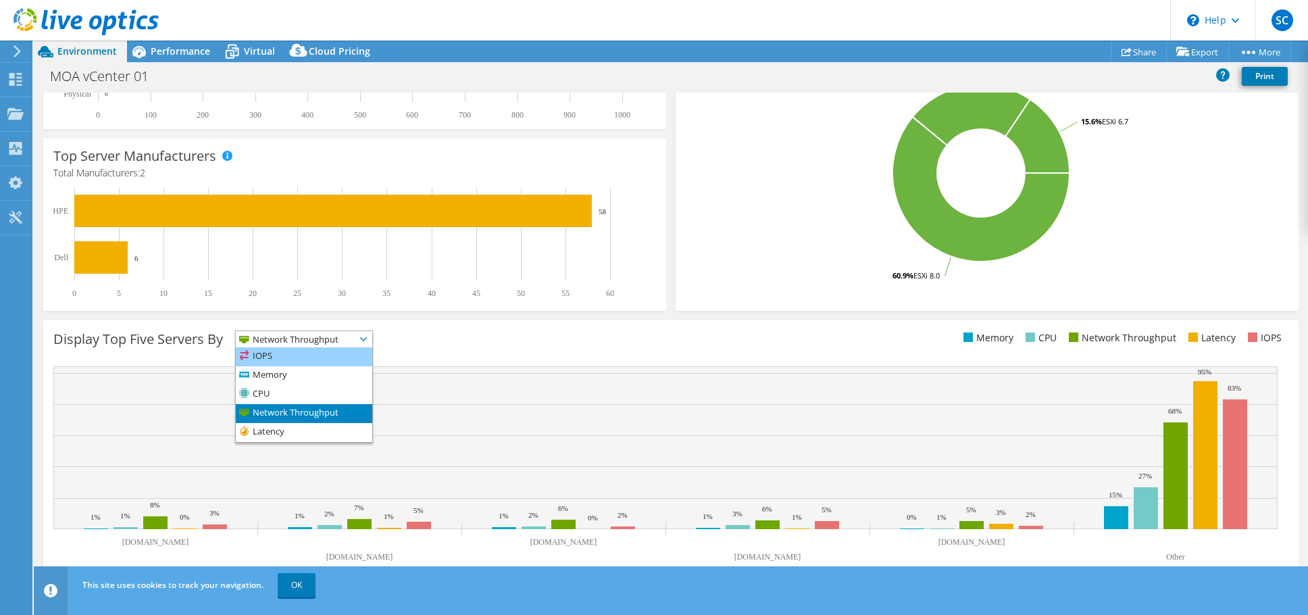
click at [275, 355] on li "IOPS" at bounding box center [304, 356] width 137 height 19
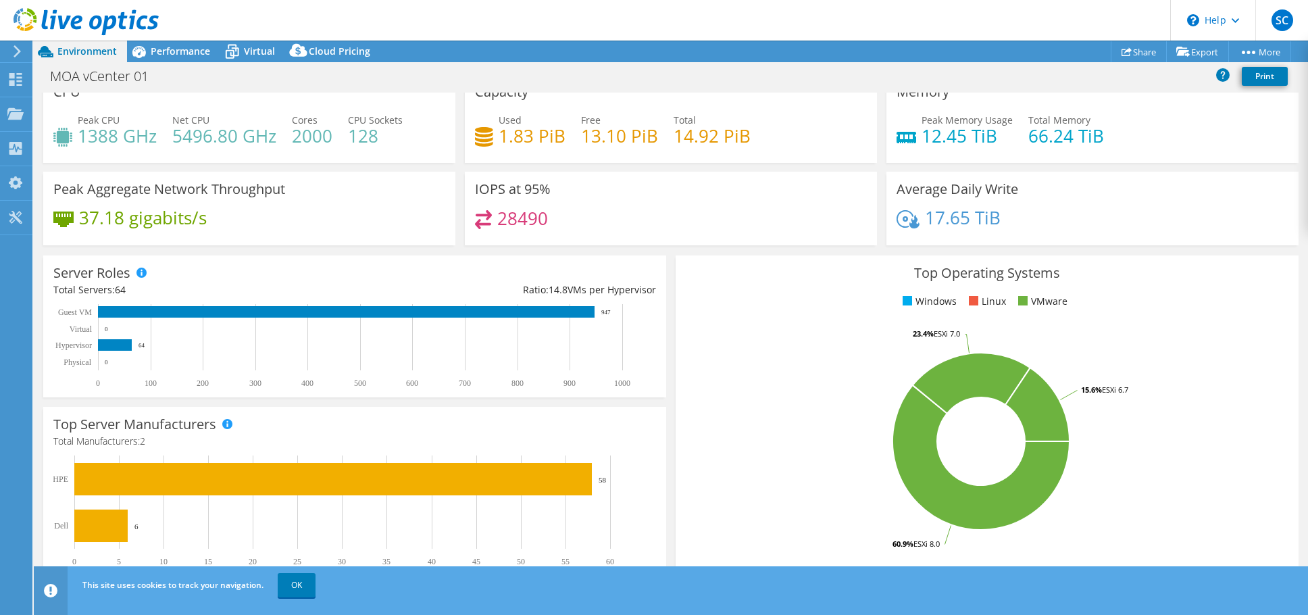
scroll to position [0, 0]
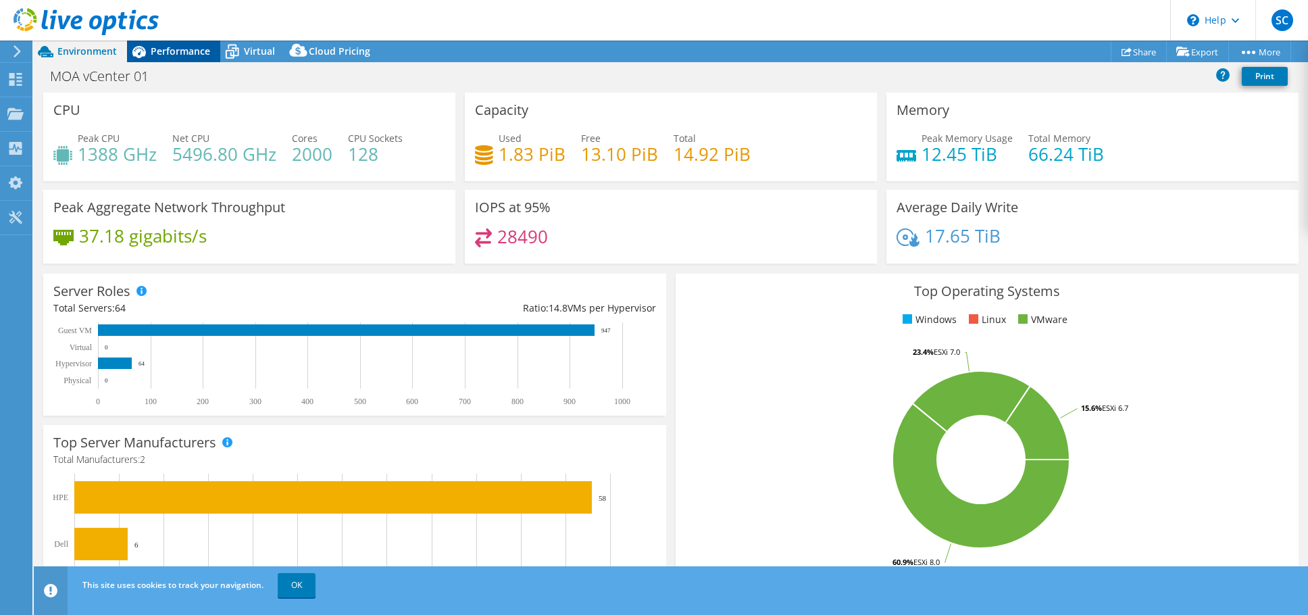
click at [173, 50] on span "Performance" at bounding box center [180, 51] width 59 height 13
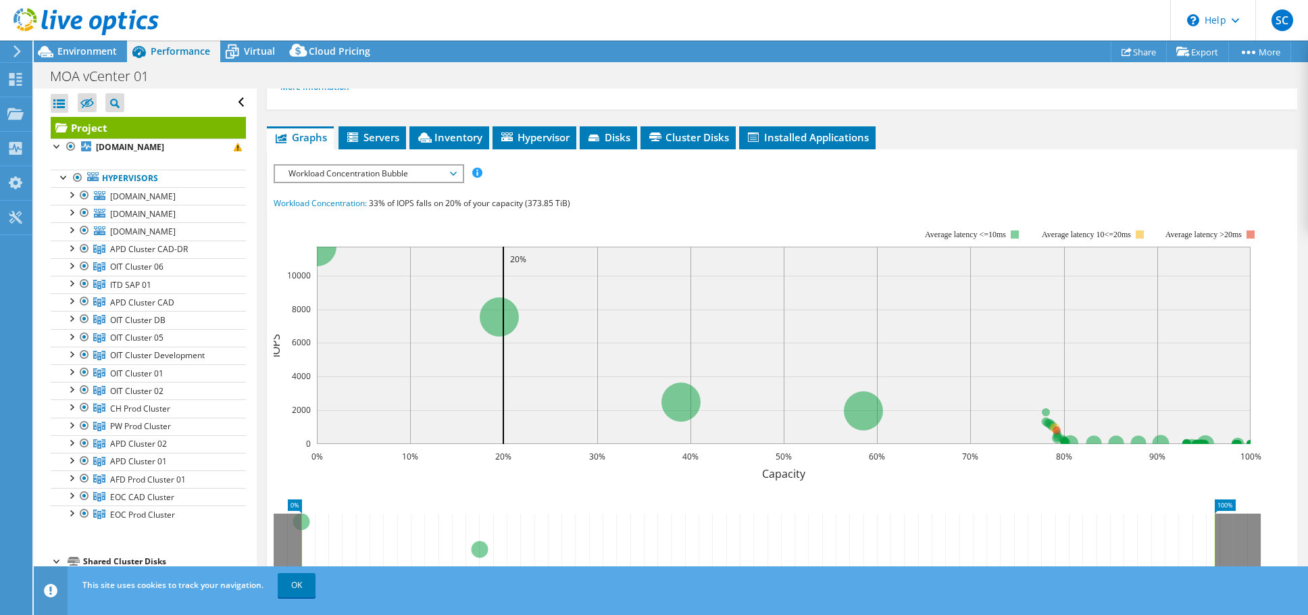
scroll to position [135, 0]
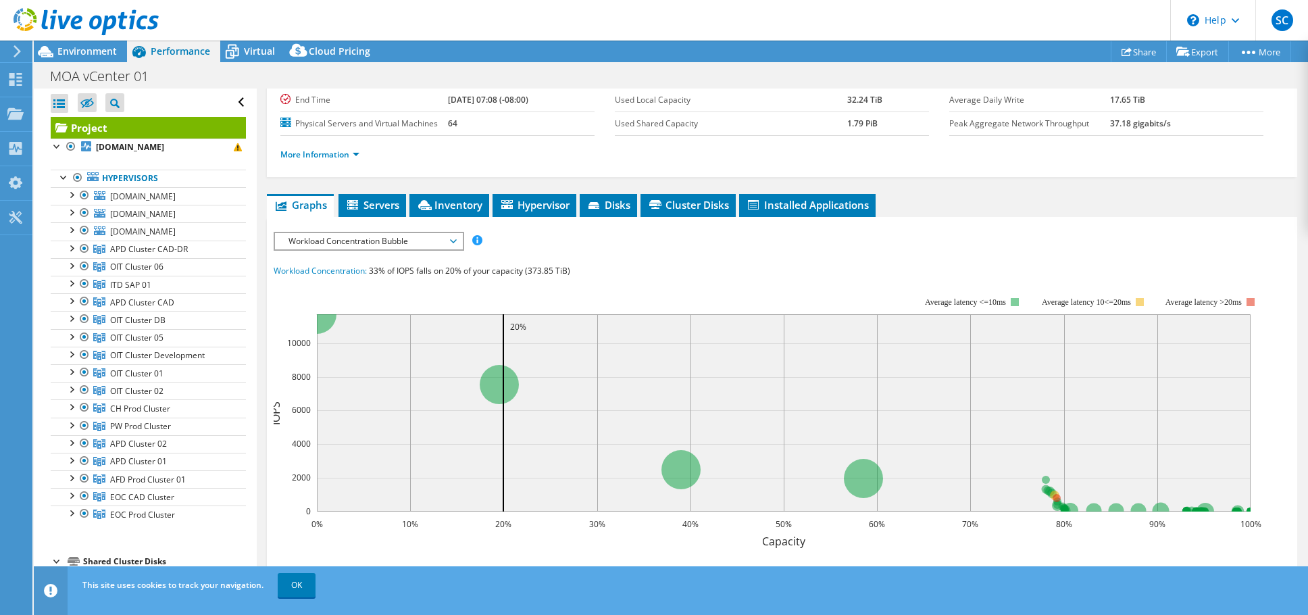
click at [453, 233] on span "Workload Concentration Bubble" at bounding box center [369, 241] width 174 height 16
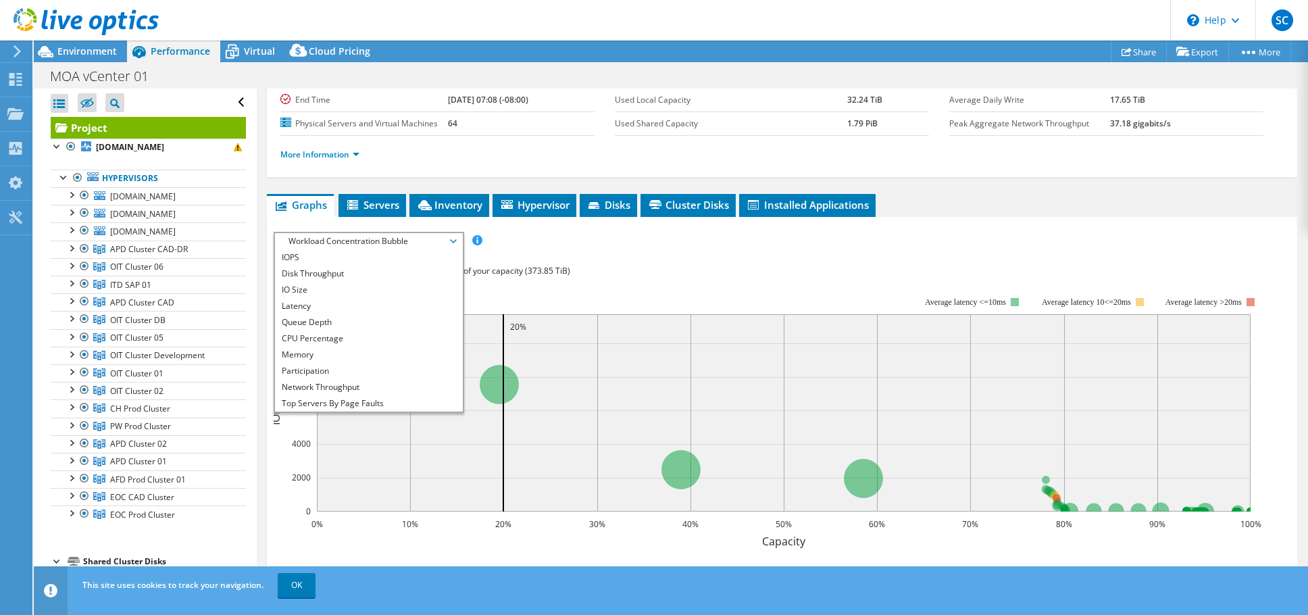
click at [453, 233] on span "Workload Concentration Bubble" at bounding box center [369, 241] width 174 height 16
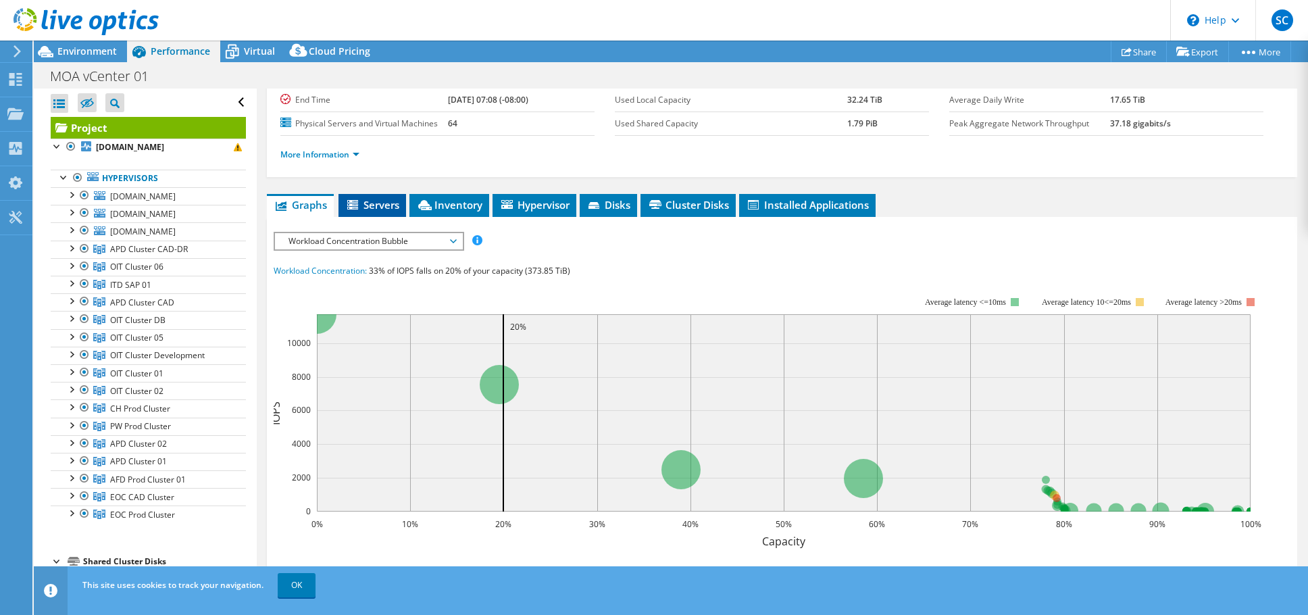
click at [379, 198] on span "Servers" at bounding box center [372, 205] width 54 height 14
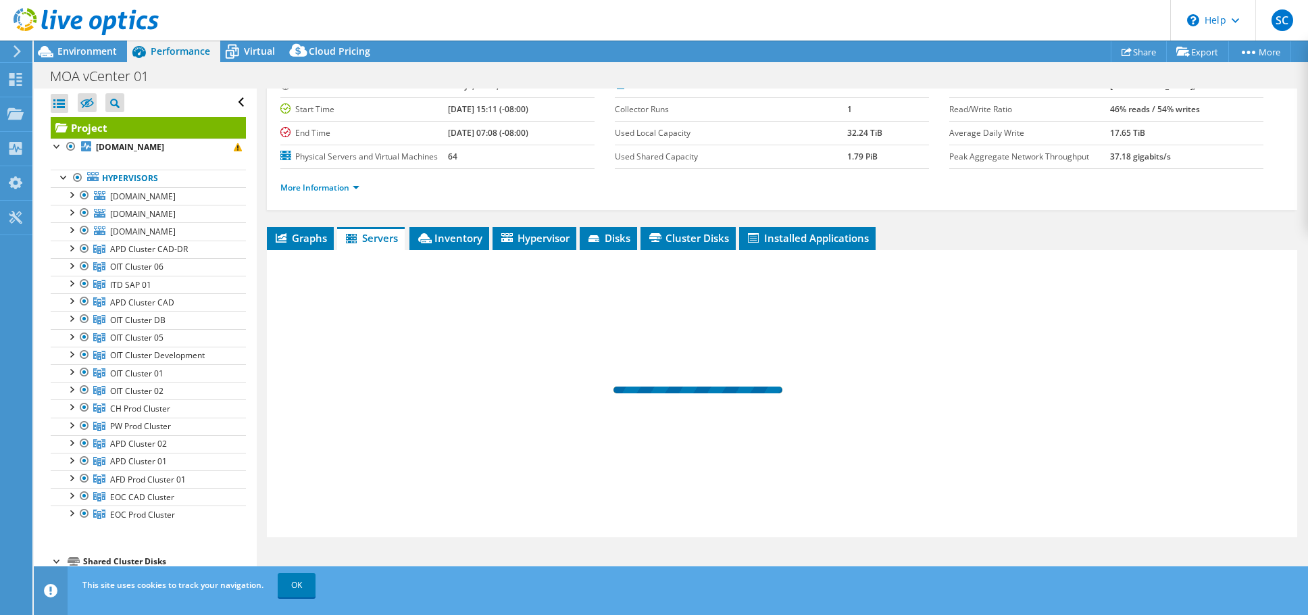
scroll to position [100, 0]
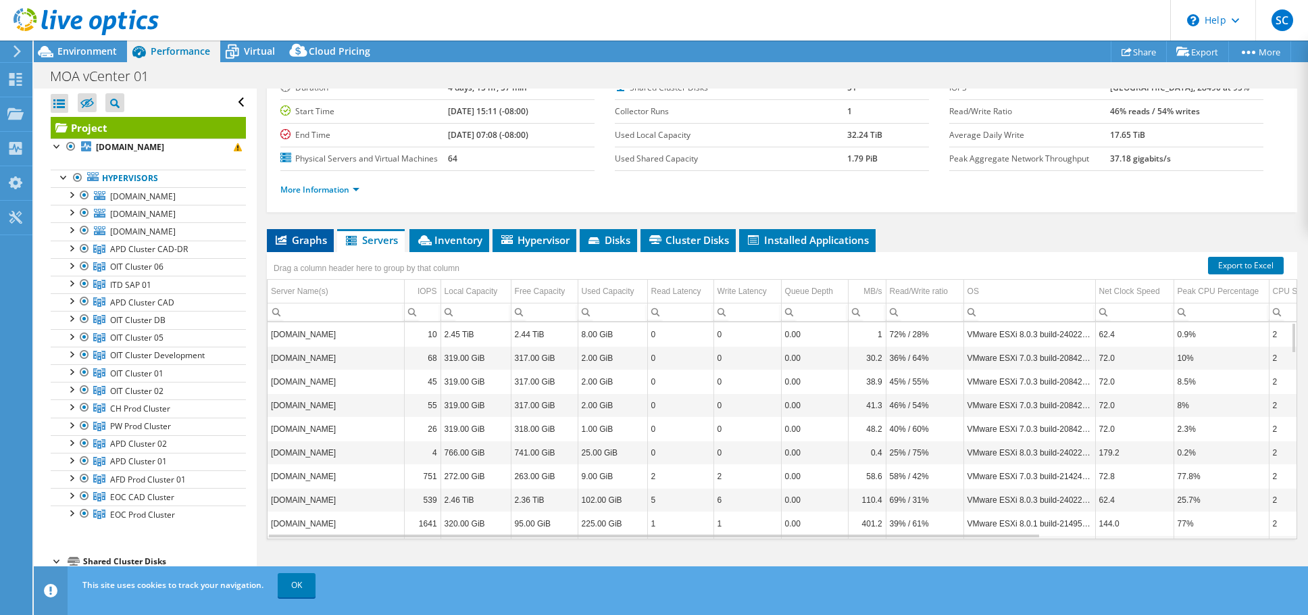
click at [299, 235] on span "Graphs" at bounding box center [300, 240] width 53 height 14
